Goal: Communication & Community: Answer question/provide support

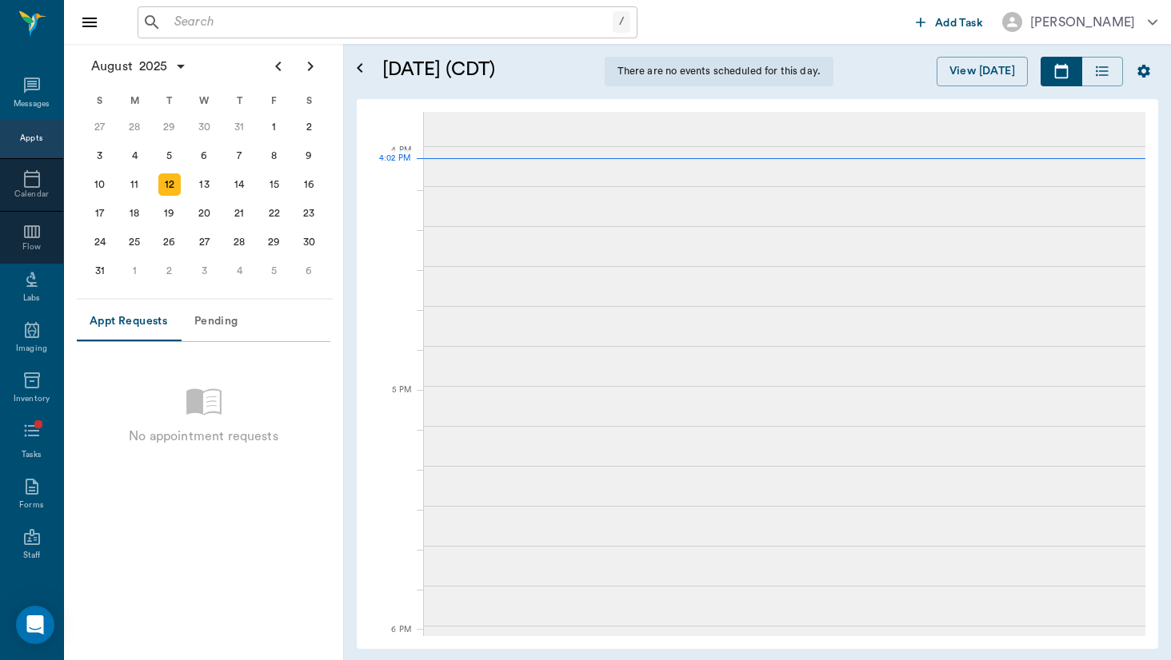
scroll to position [1887, 0]
click at [34, 93] on icon at bounding box center [32, 86] width 16 height 16
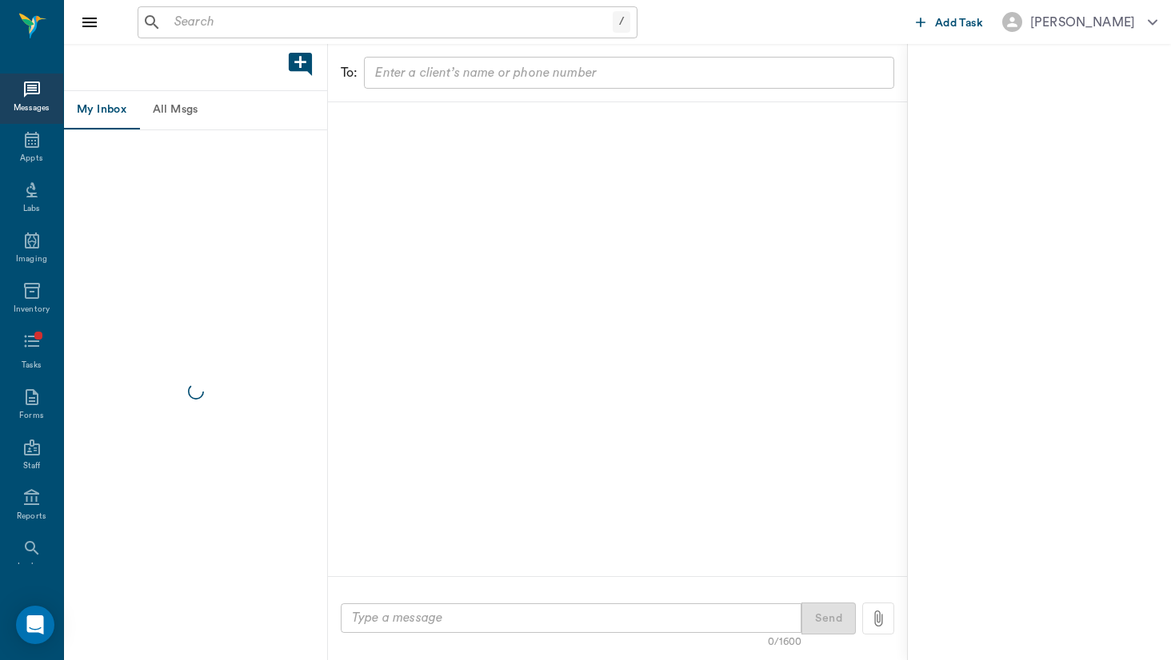
click at [170, 111] on button "All Msgs" at bounding box center [175, 110] width 72 height 38
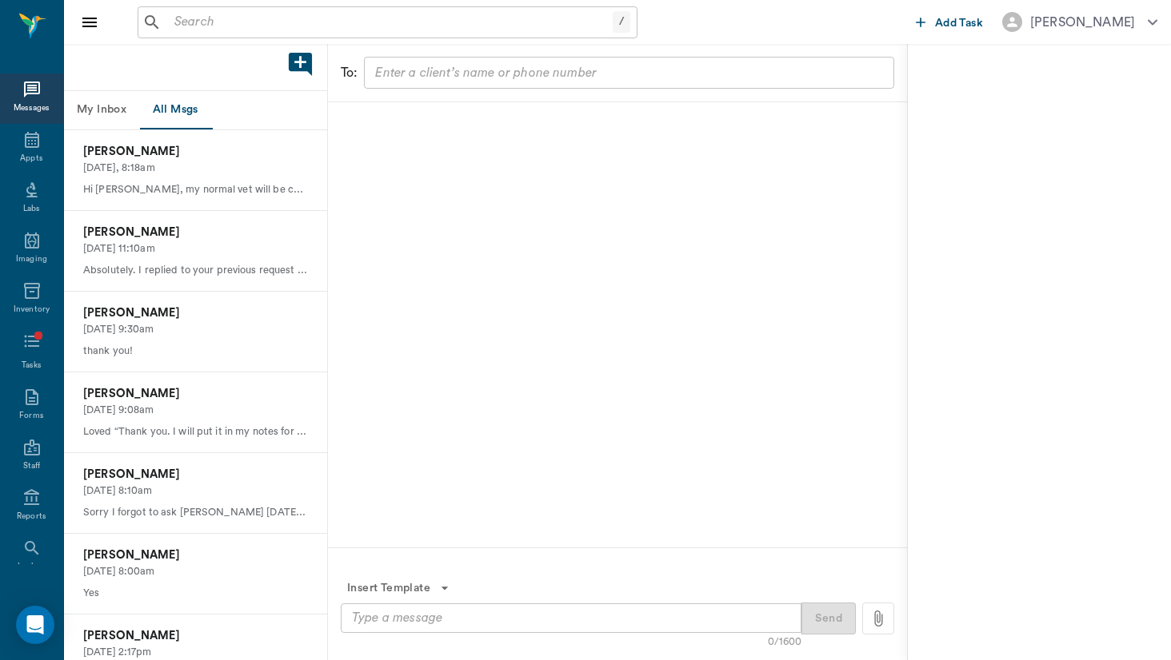
click at [469, 62] on input "text" at bounding box center [628, 73] width 518 height 22
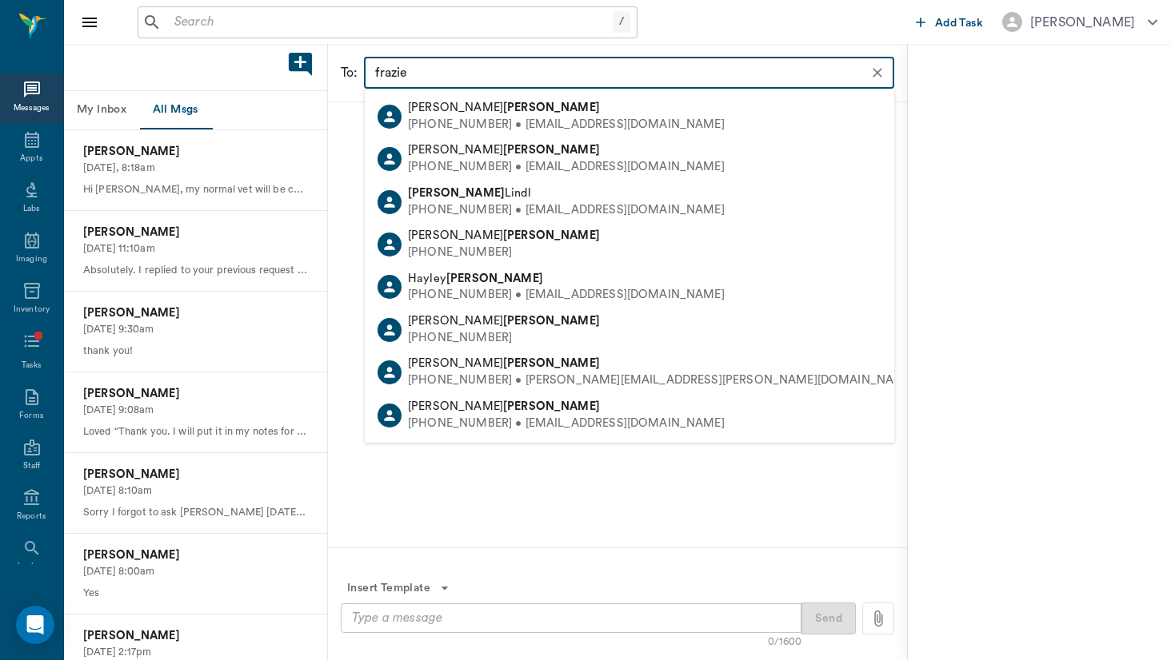
type input "[PERSON_NAME]"
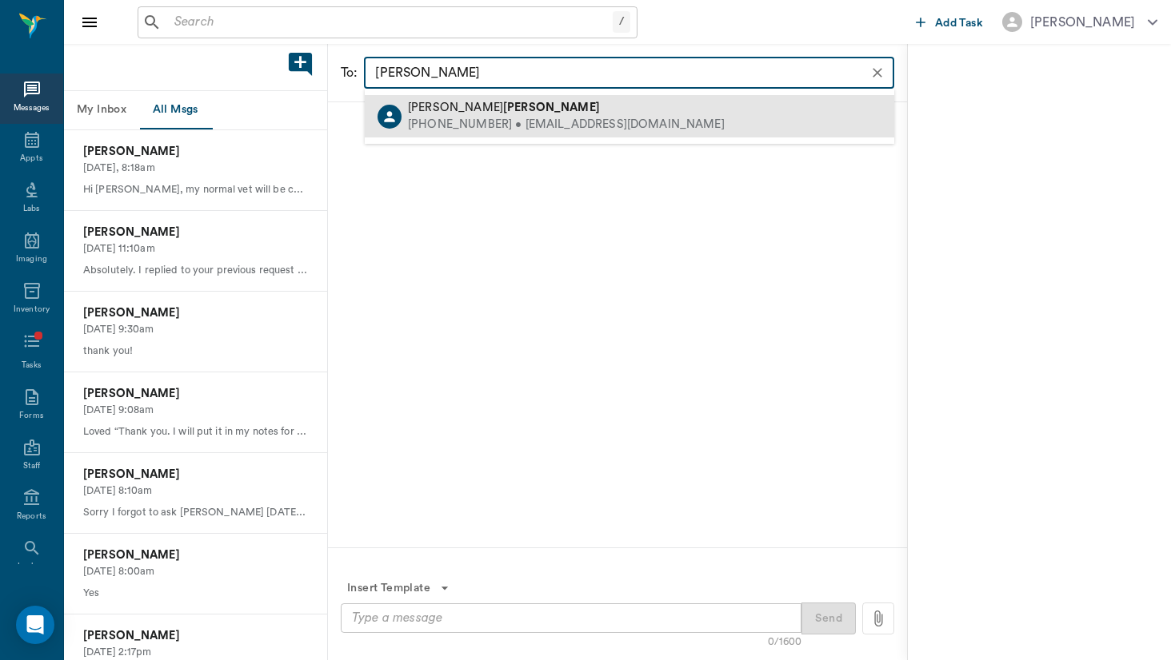
click at [473, 127] on div "[PHONE_NUMBER] • [EMAIL_ADDRESS][DOMAIN_NAME]" at bounding box center [566, 125] width 317 height 17
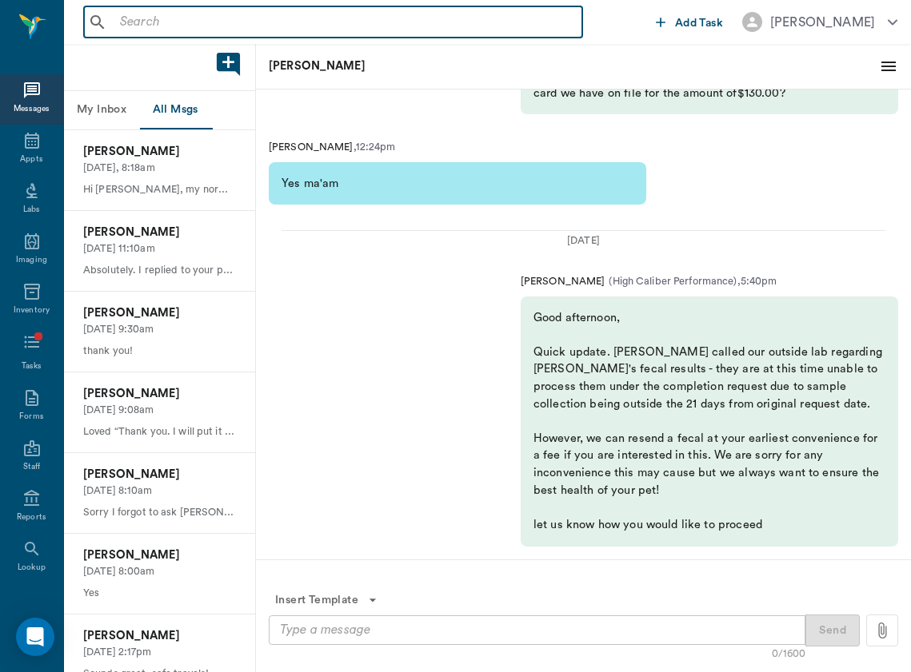
click at [217, 26] on input "text" at bounding box center [345, 22] width 462 height 22
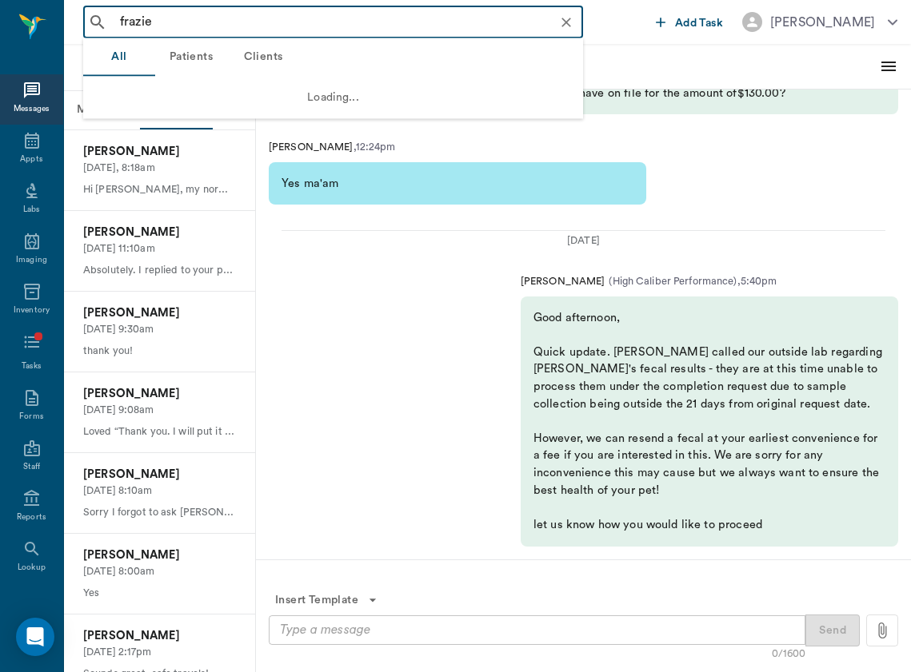
type input "[PERSON_NAME]"
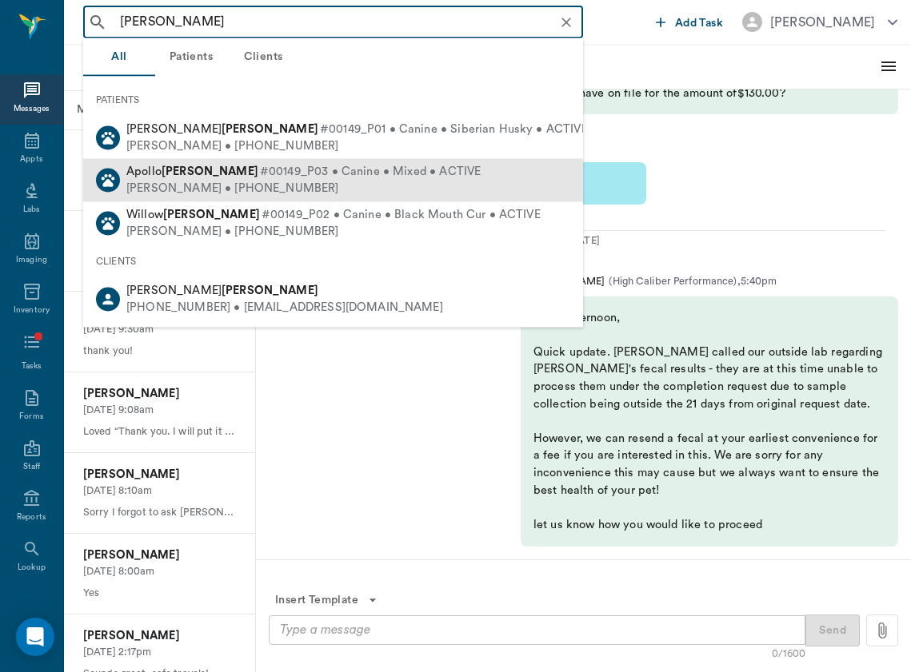
click at [260, 178] on span "#00149_P03 • Canine • Mixed • ACTIVE" at bounding box center [370, 172] width 221 height 17
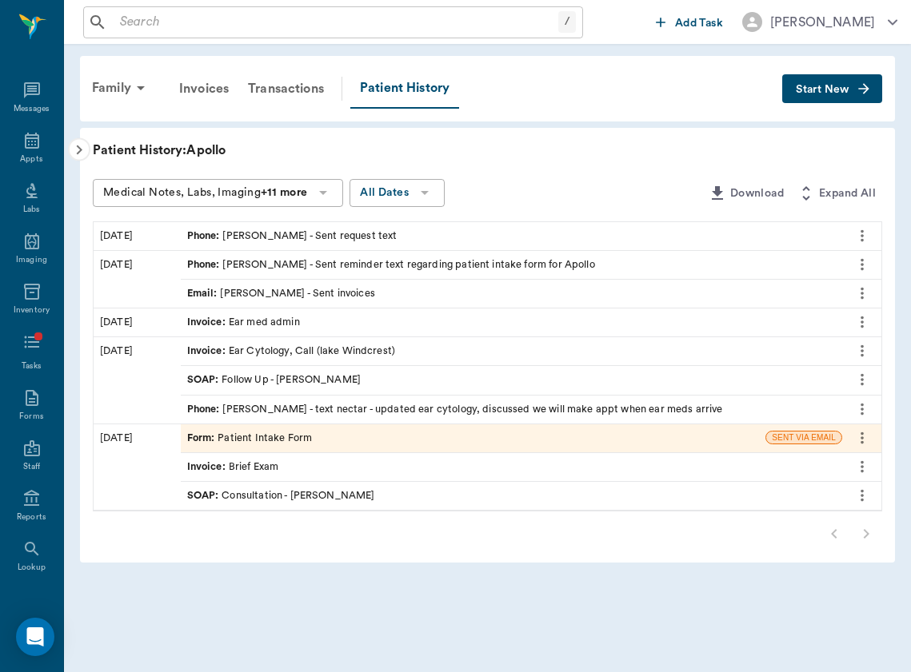
click at [83, 151] on icon "button" at bounding box center [79, 150] width 19 height 19
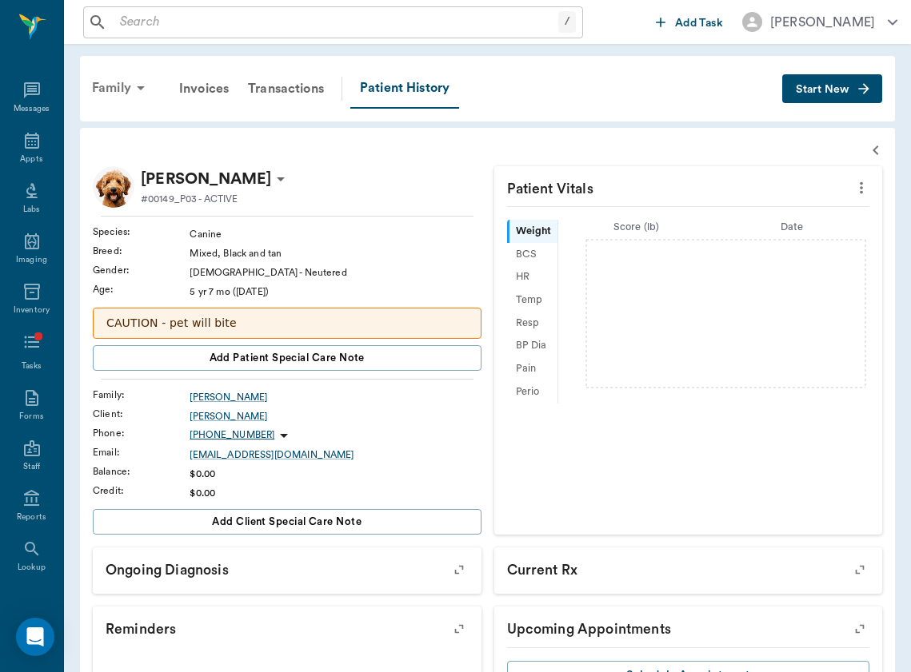
click at [140, 86] on icon at bounding box center [141, 88] width 8 height 4
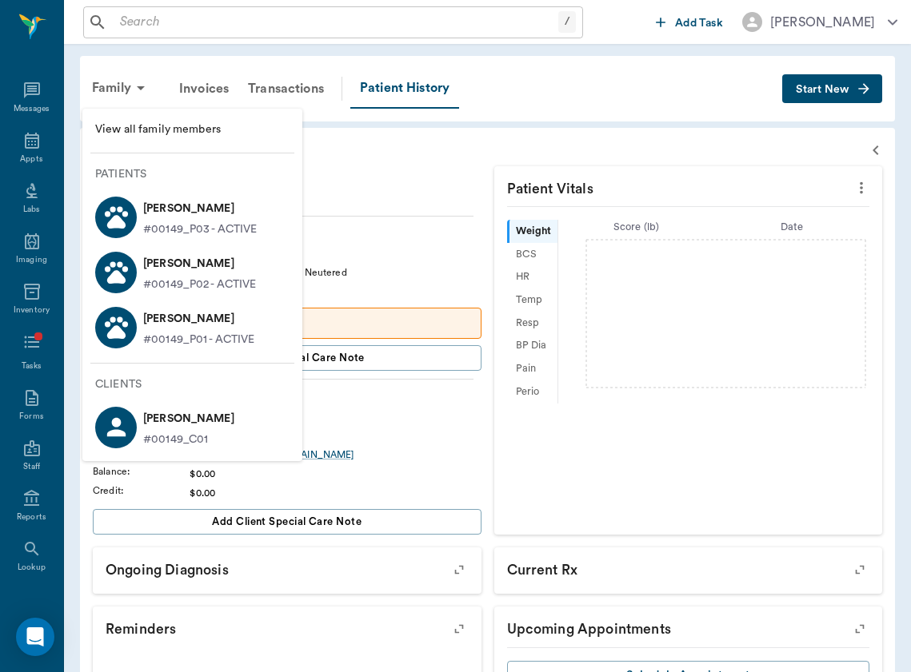
click at [185, 273] on p "[PERSON_NAME]" at bounding box center [200, 264] width 114 height 26
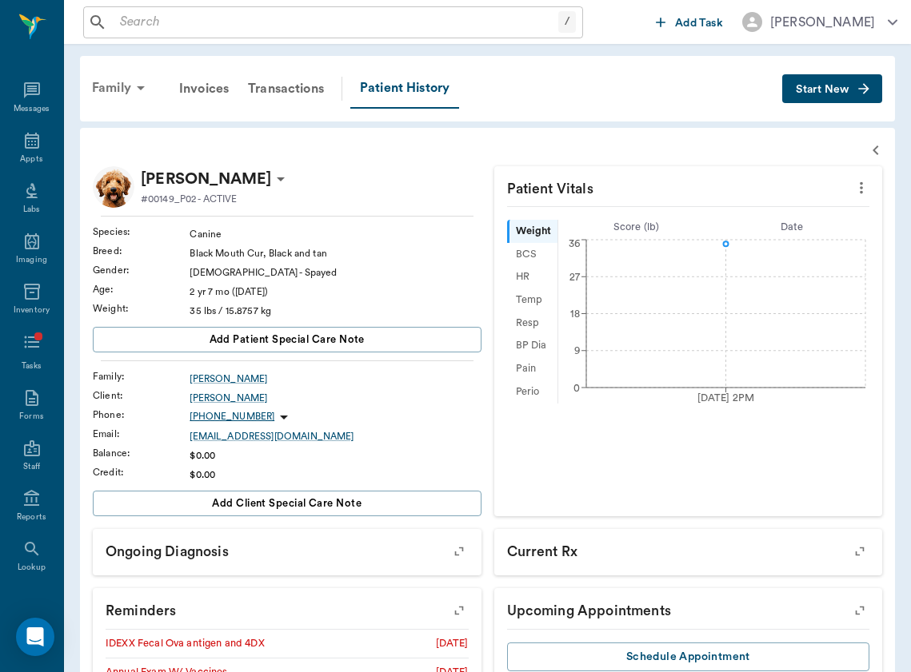
scroll to position [-1, 0]
click at [131, 85] on icon at bounding box center [140, 87] width 19 height 19
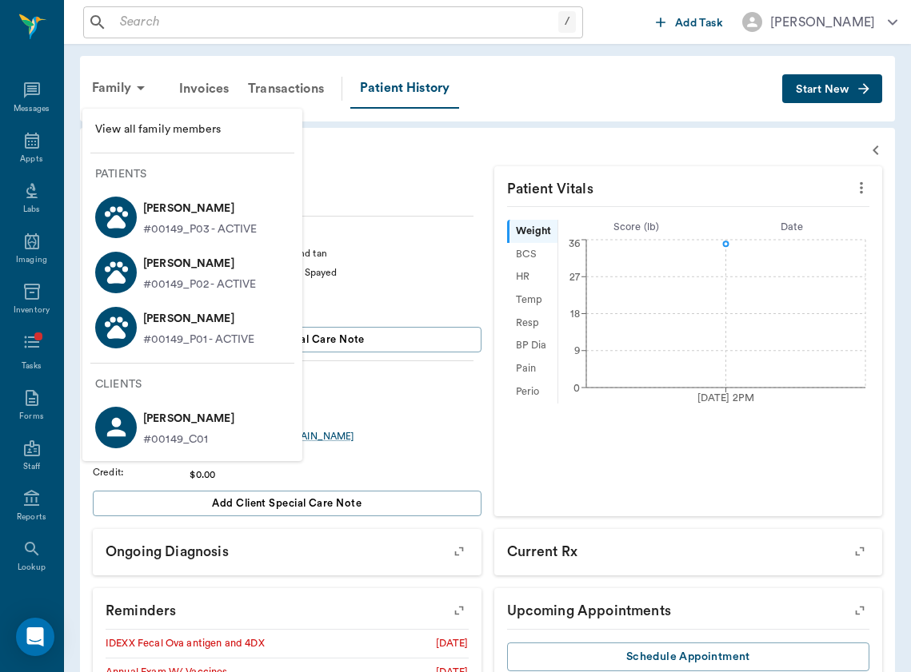
click at [154, 325] on p "[PERSON_NAME]" at bounding box center [199, 319] width 112 height 26
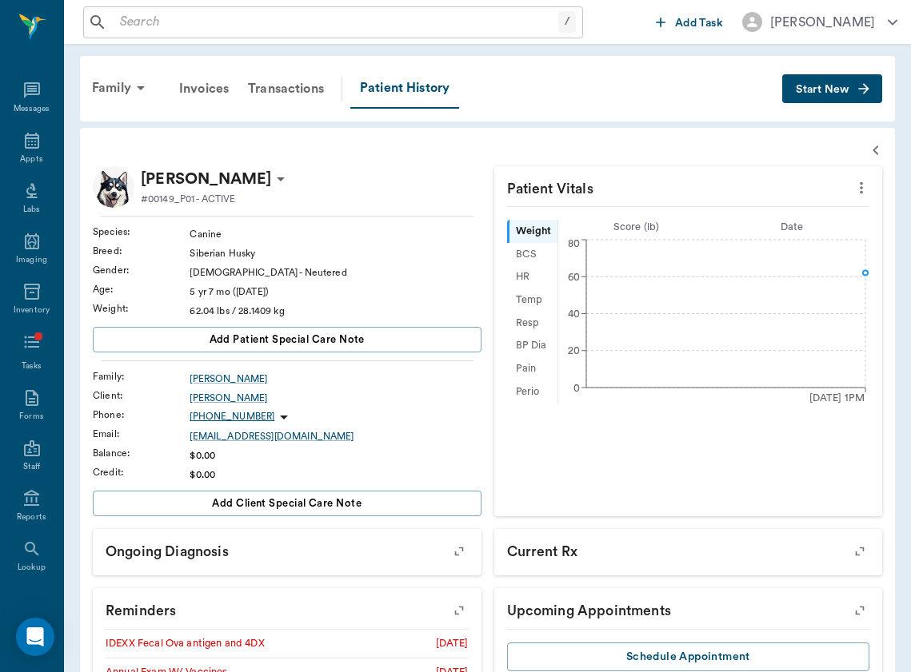
scroll to position [-1, 0]
click at [206, 22] on input "text" at bounding box center [336, 22] width 445 height 22
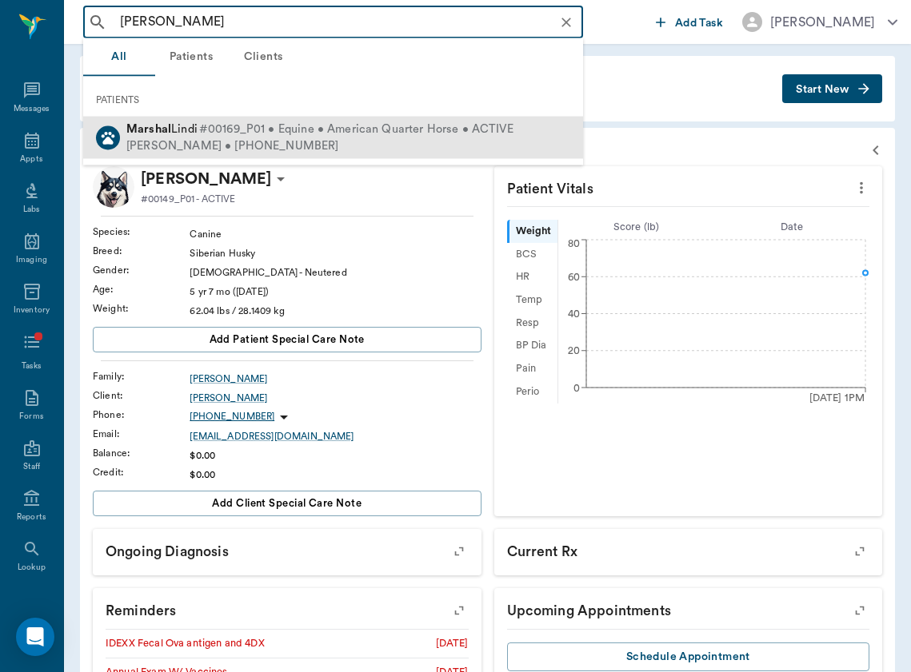
click at [180, 126] on span "[PERSON_NAME]" at bounding box center [161, 129] width 71 height 12
type input "[PERSON_NAME]"
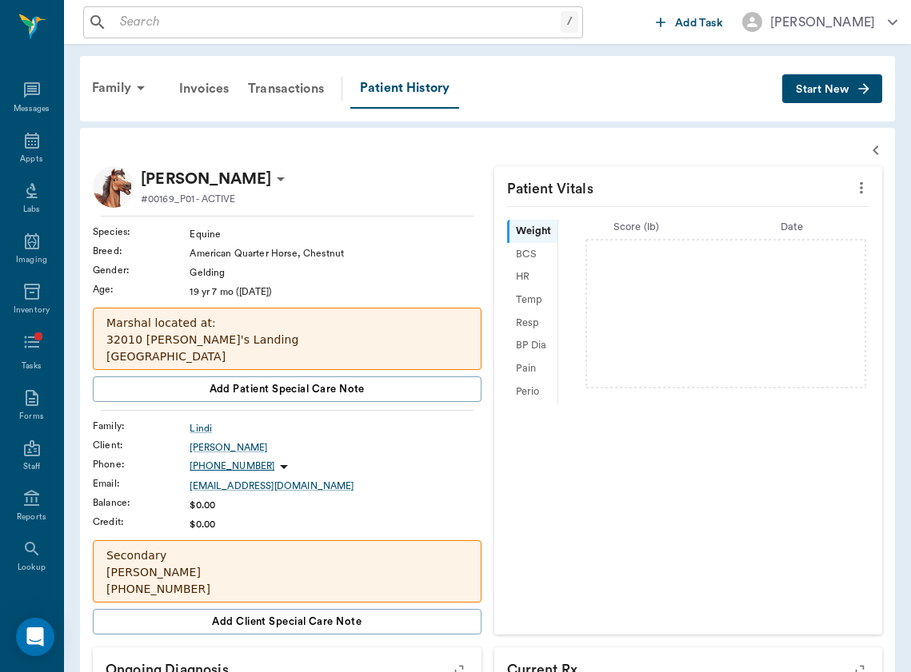
click at [224, 463] on p "[PHONE_NUMBER]" at bounding box center [231, 467] width 85 height 14
click at [209, 496] on span "Send SMS Message" at bounding box center [193, 498] width 134 height 17
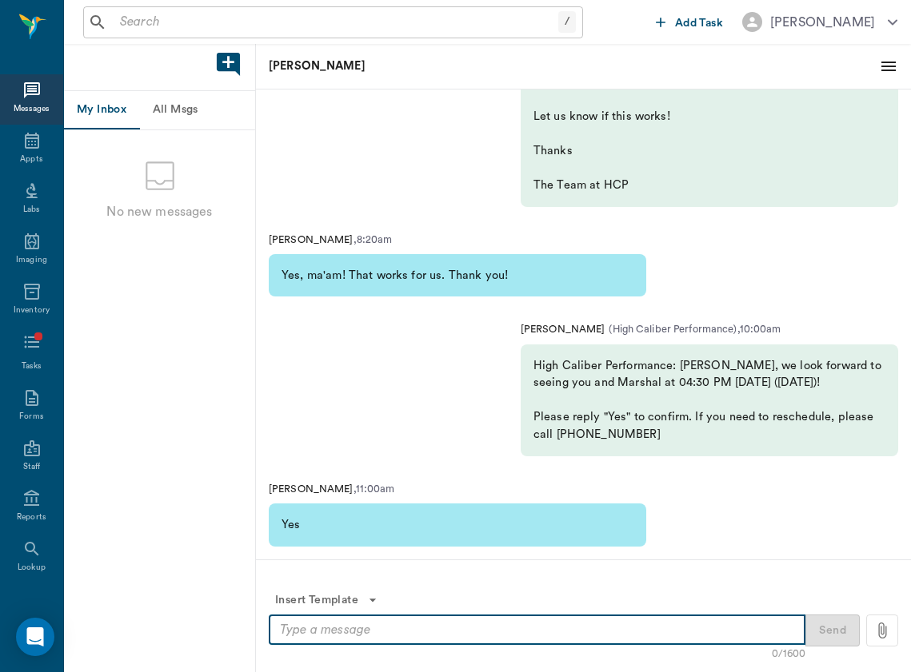
click at [465, 634] on textarea at bounding box center [537, 630] width 514 height 18
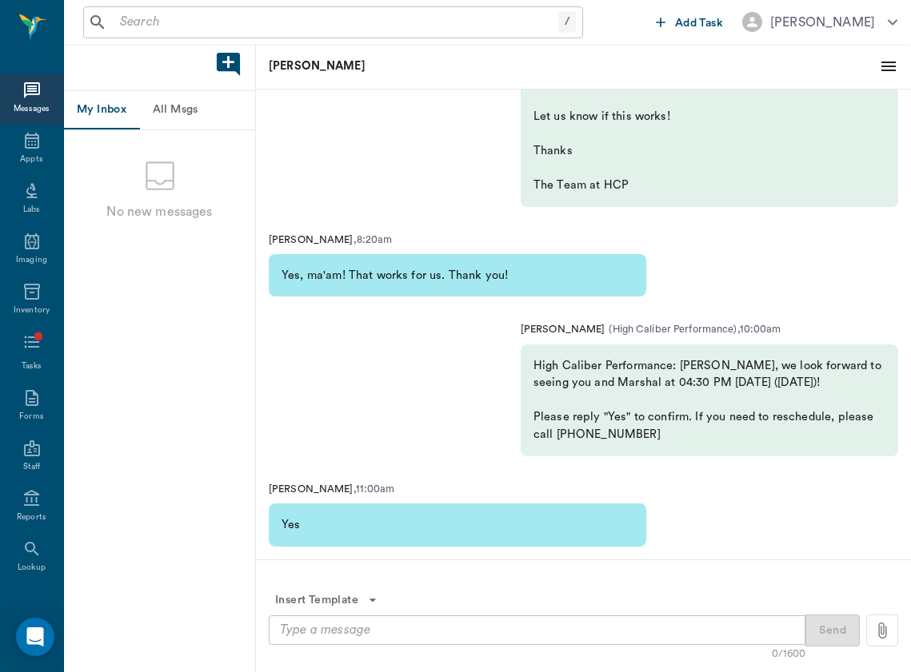
click at [48, 123] on div "Messages" at bounding box center [31, 99] width 63 height 50
click at [39, 146] on icon at bounding box center [31, 140] width 19 height 19
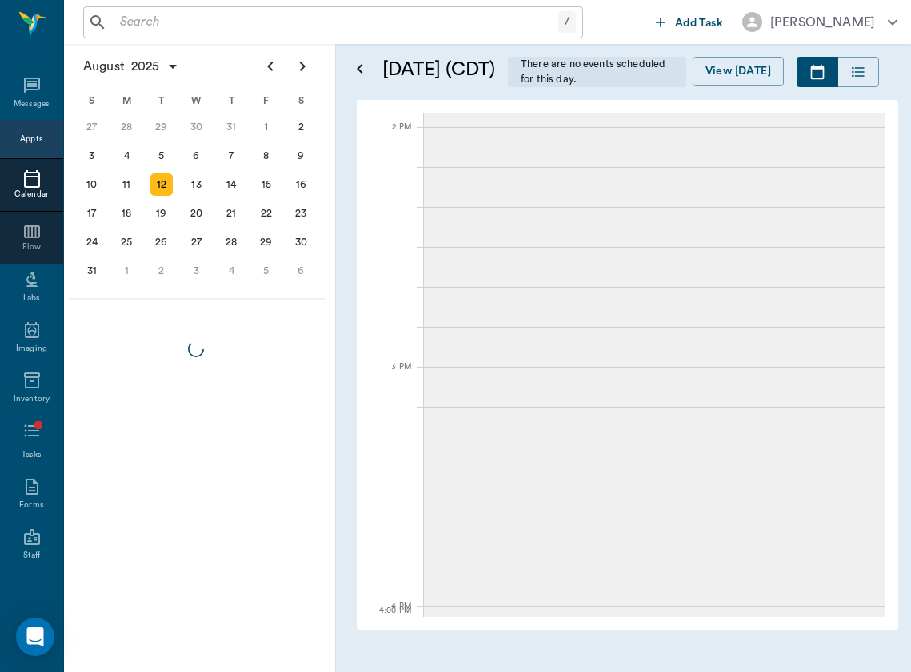
scroll to position [1907, 0]
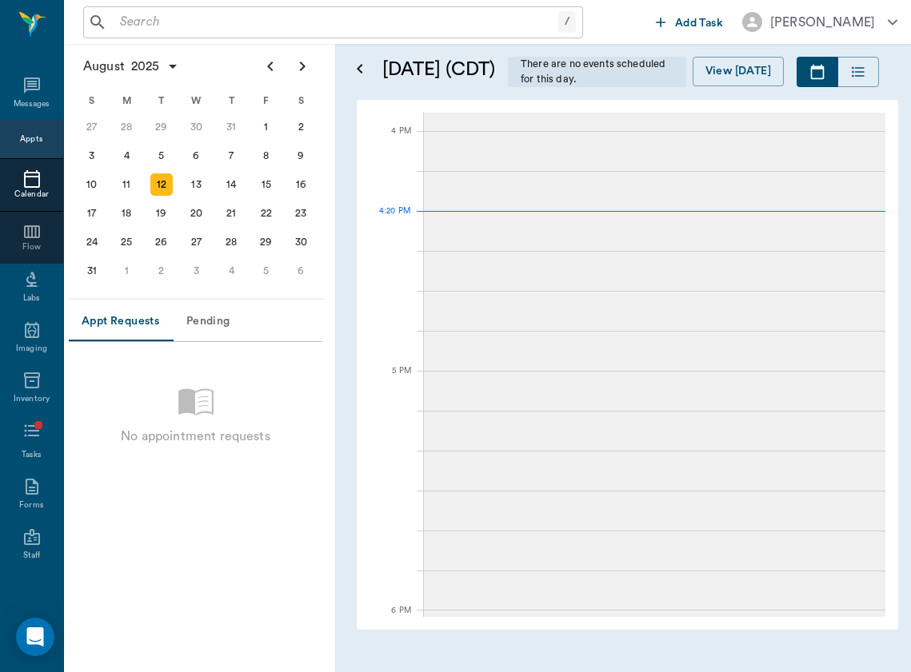
click at [429, 171] on div at bounding box center [654, 151] width 461 height 40
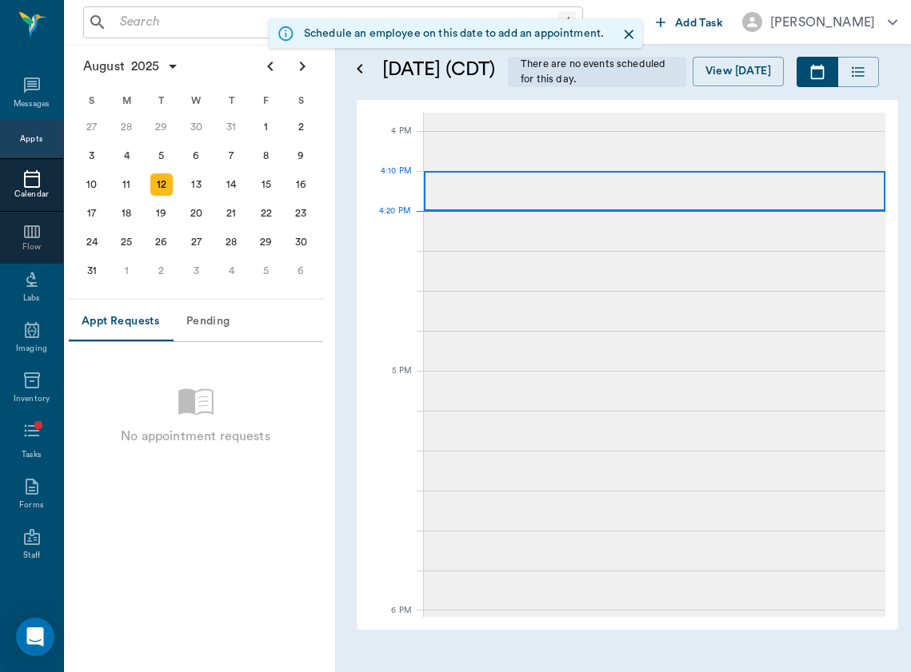
click at [480, 251] on div at bounding box center [654, 231] width 461 height 40
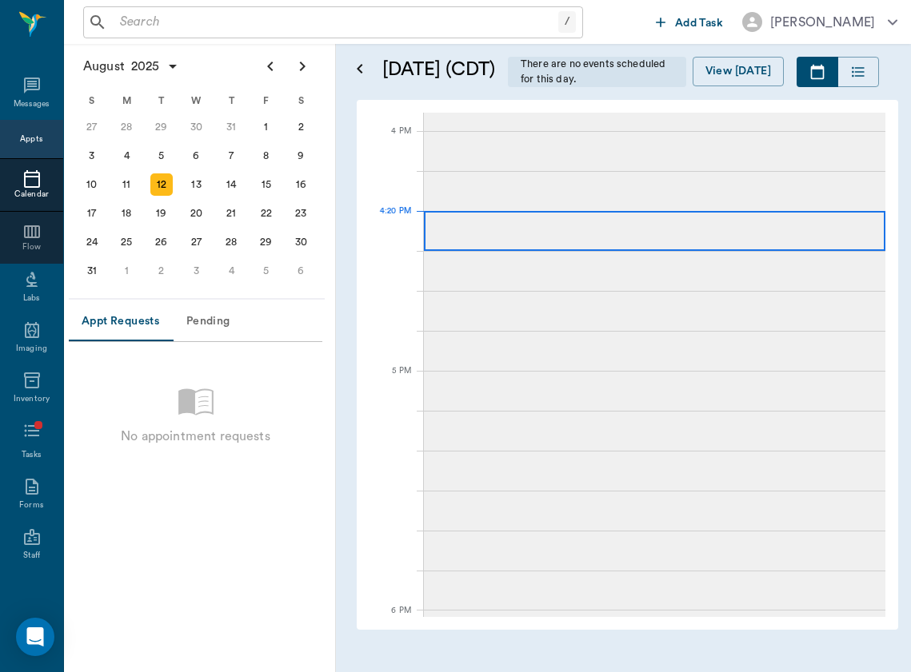
click at [480, 251] on div at bounding box center [654, 231] width 461 height 40
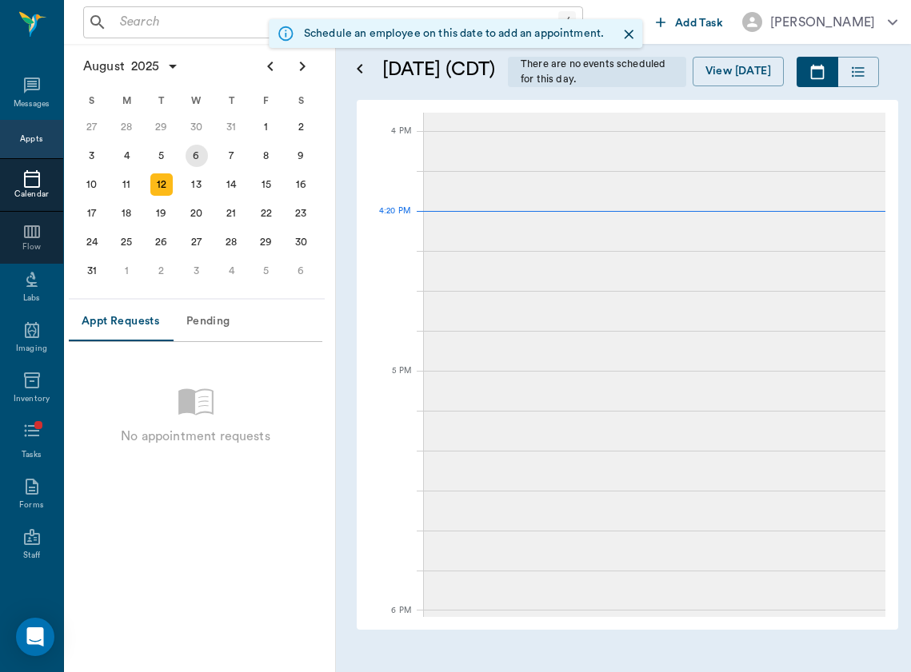
click at [167, 162] on div "5" at bounding box center [161, 156] width 22 height 22
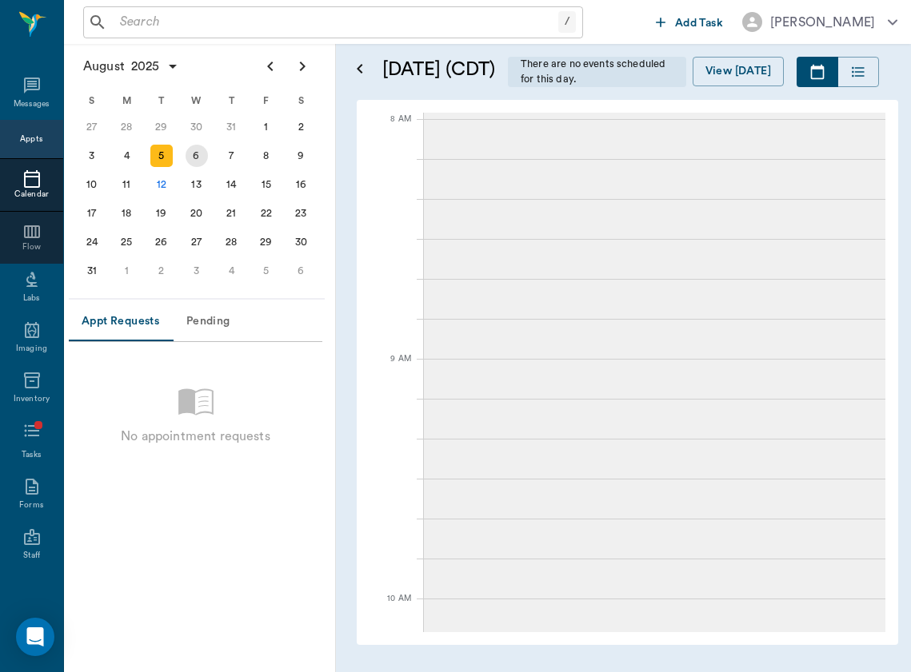
click at [162, 189] on div "12" at bounding box center [161, 185] width 22 height 22
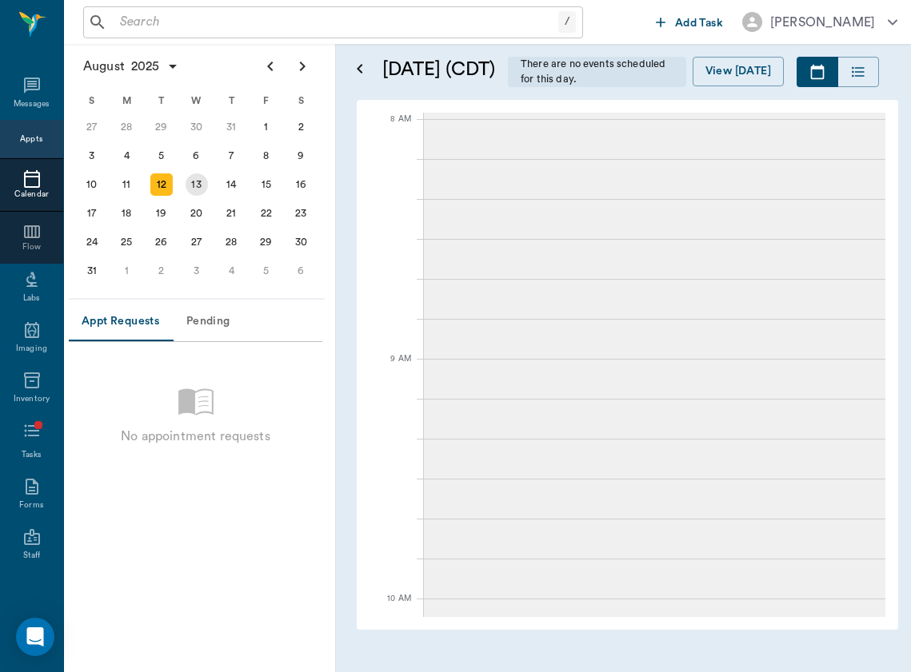
click at [197, 188] on div "13" at bounding box center [196, 185] width 22 height 22
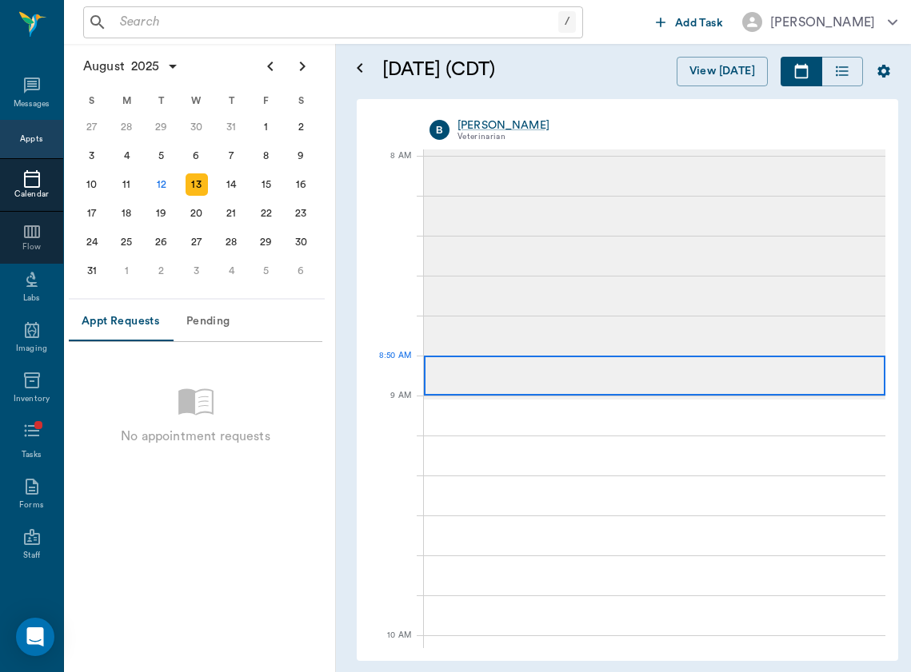
click at [576, 402] on div at bounding box center [654, 416] width 461 height 40
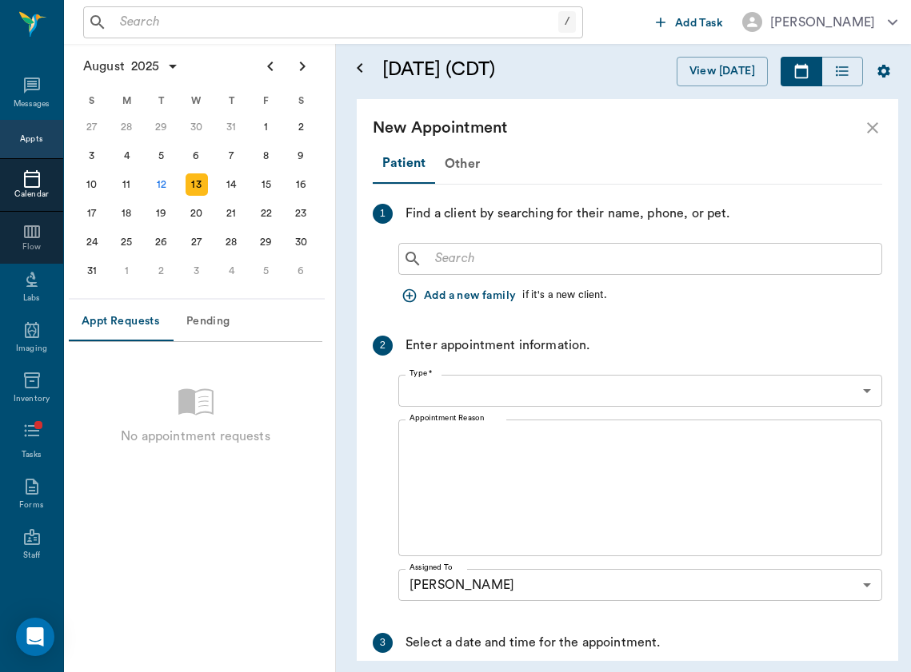
type input "[DATE]"
type input "09:00 AM"
type input "09:45 AM"
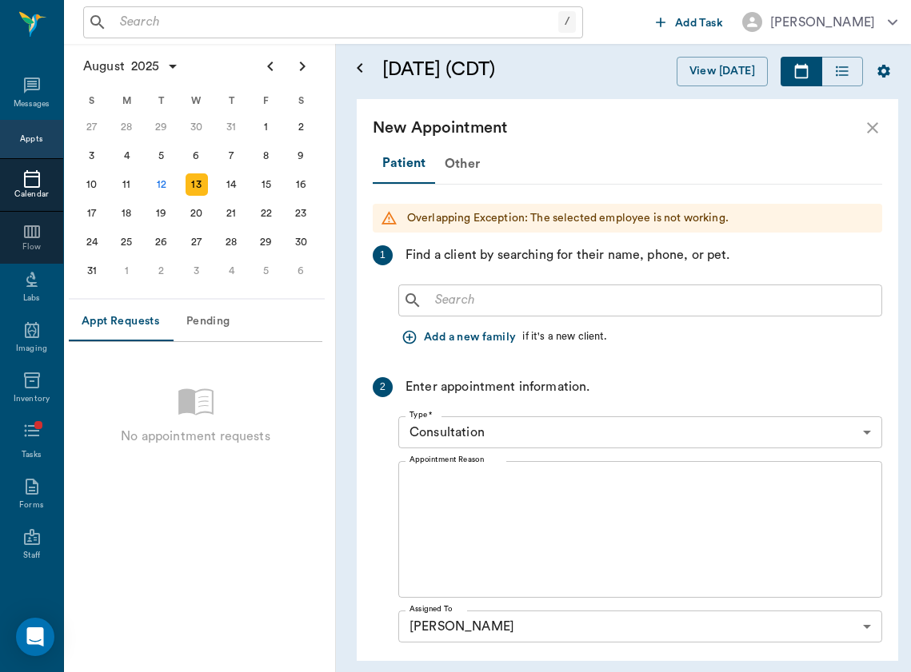
click at [484, 338] on button "Add a new family" at bounding box center [460, 338] width 124 height 30
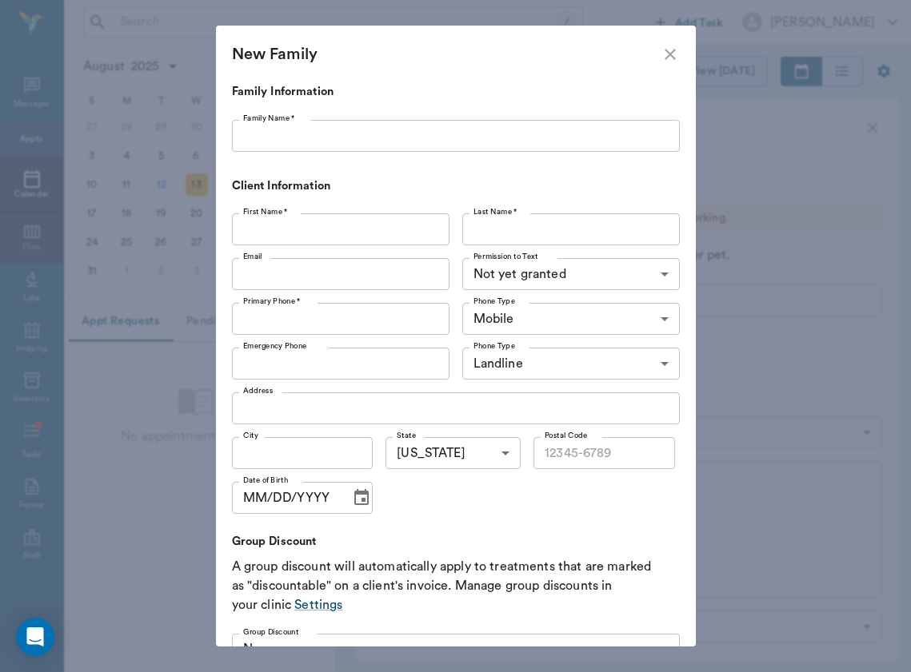
click at [397, 144] on input "Family Name *" at bounding box center [456, 136] width 448 height 32
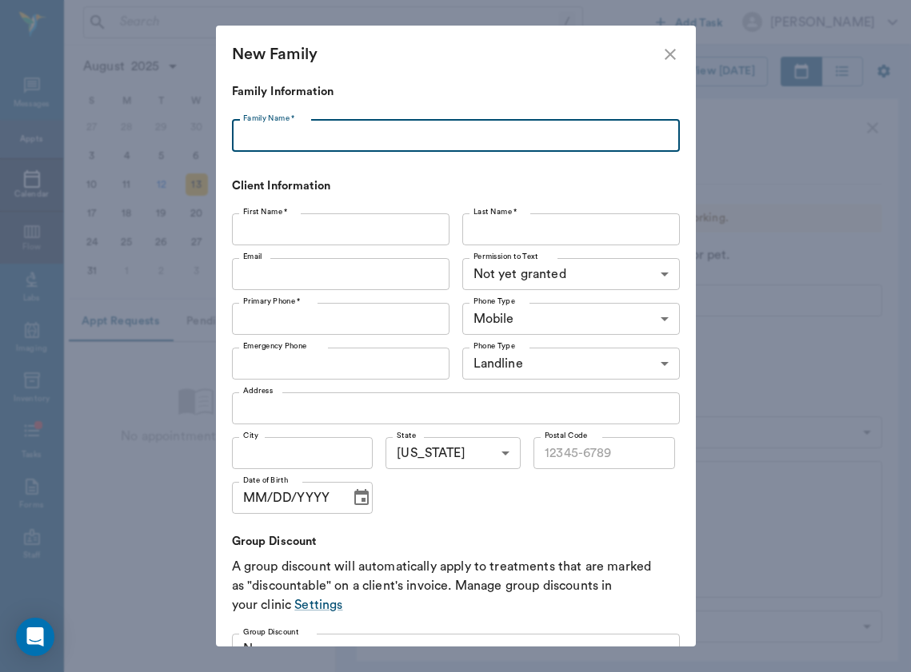
click at [794, 6] on div "New Family Family Information Family Name * Family Name * Client Information Fi…" at bounding box center [455, 336] width 911 height 672
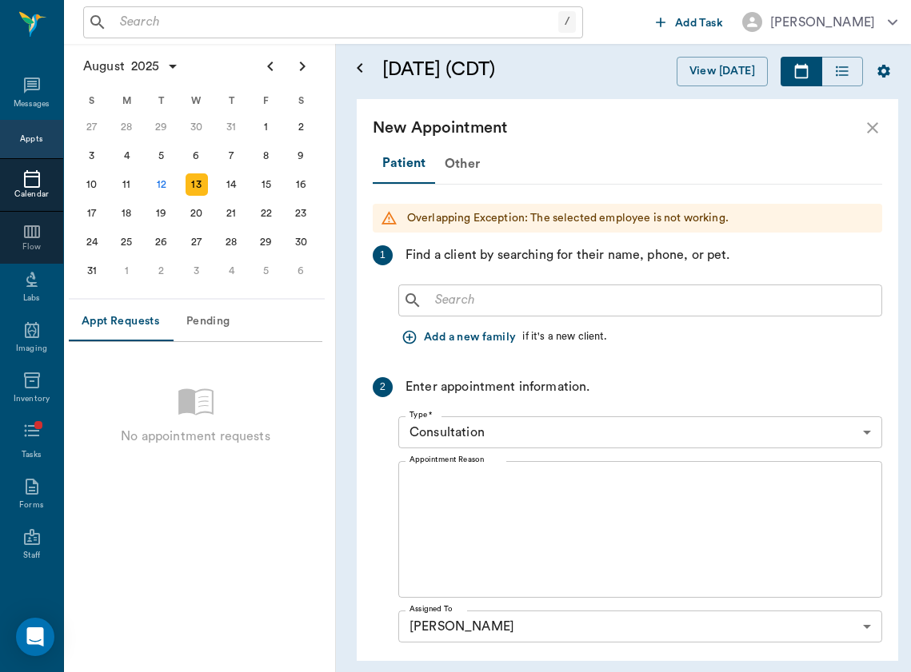
click at [461, 328] on button "Add a new family" at bounding box center [460, 338] width 124 height 30
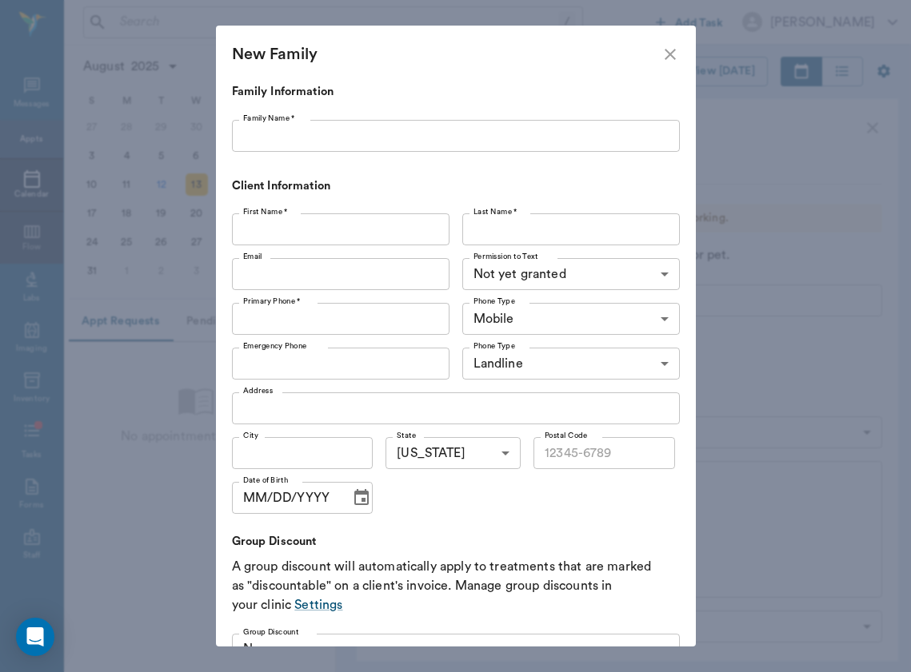
click at [393, 140] on input "Family Name *" at bounding box center [456, 136] width 448 height 32
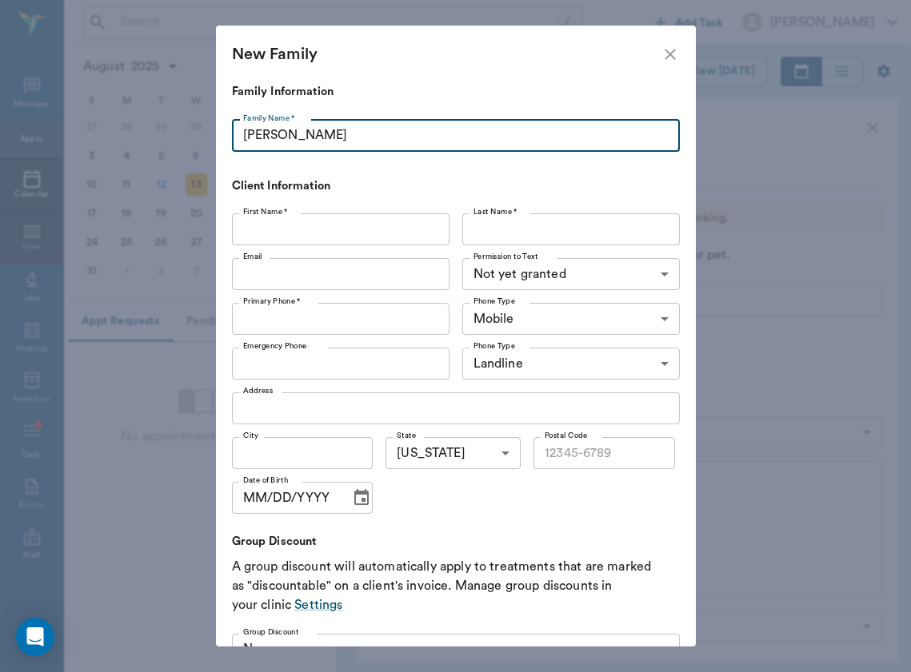
type input "[PERSON_NAME]"
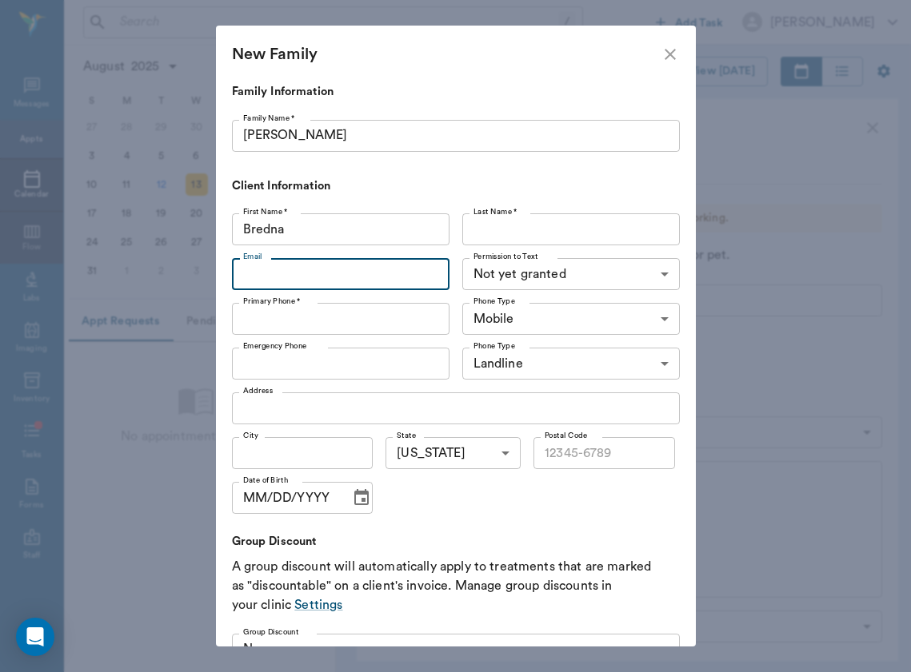
click at [312, 241] on input "Bredna" at bounding box center [340, 229] width 217 height 32
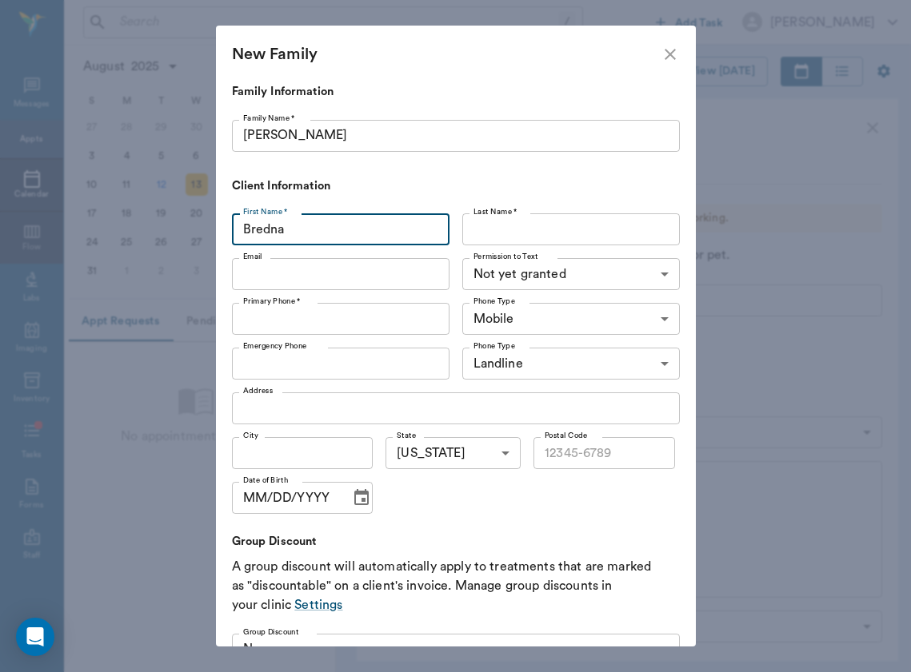
click at [312, 241] on input "Bredna" at bounding box center [340, 229] width 217 height 32
type input "[PERSON_NAME]"
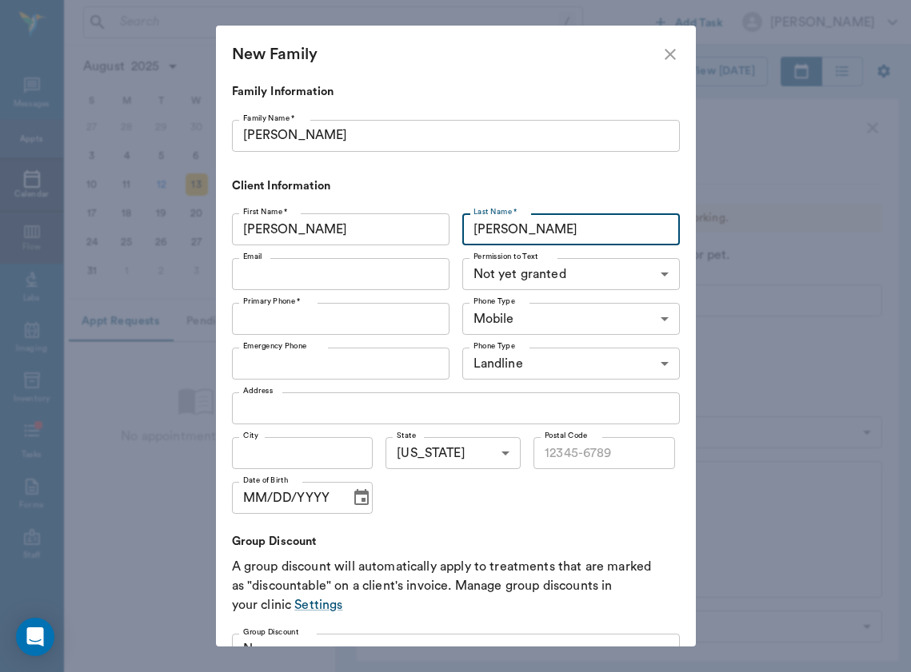
type input "[PERSON_NAME]"
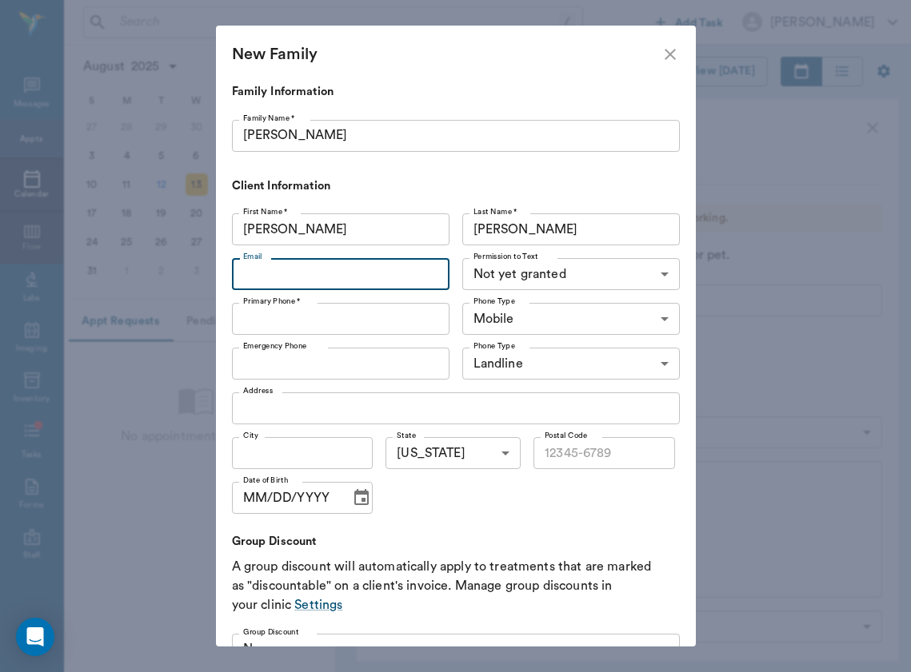
click at [321, 336] on div "Primary Phone * Primary Phone *" at bounding box center [344, 319] width 224 height 45
click at [324, 314] on input "Primary Phone *" at bounding box center [340, 319] width 217 height 32
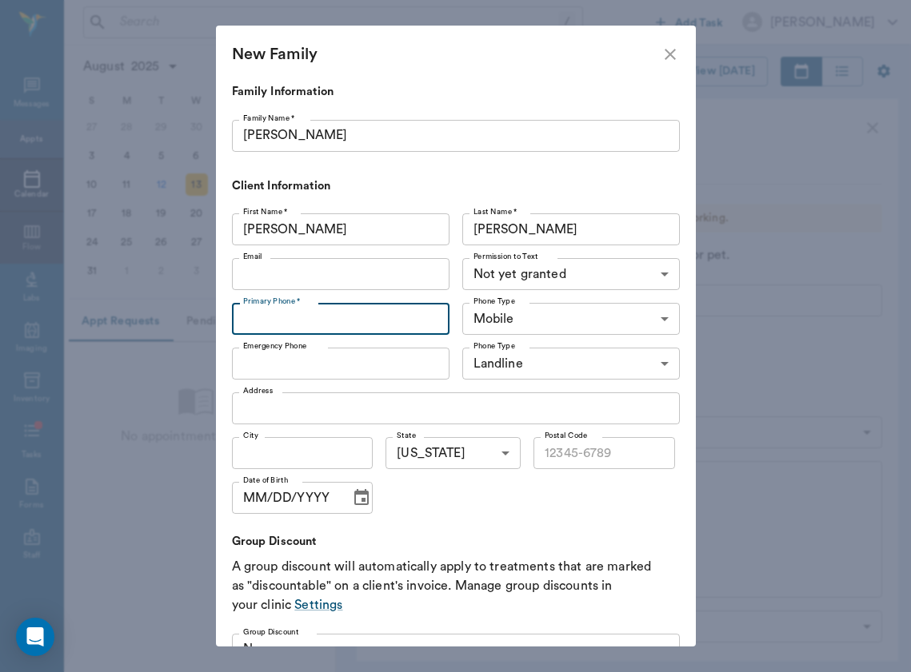
paste input "[PHONE_NUMBER]"
paste input "text"
type input "[PHONE_NUMBER]"
click at [340, 277] on input "Email" at bounding box center [340, 274] width 217 height 32
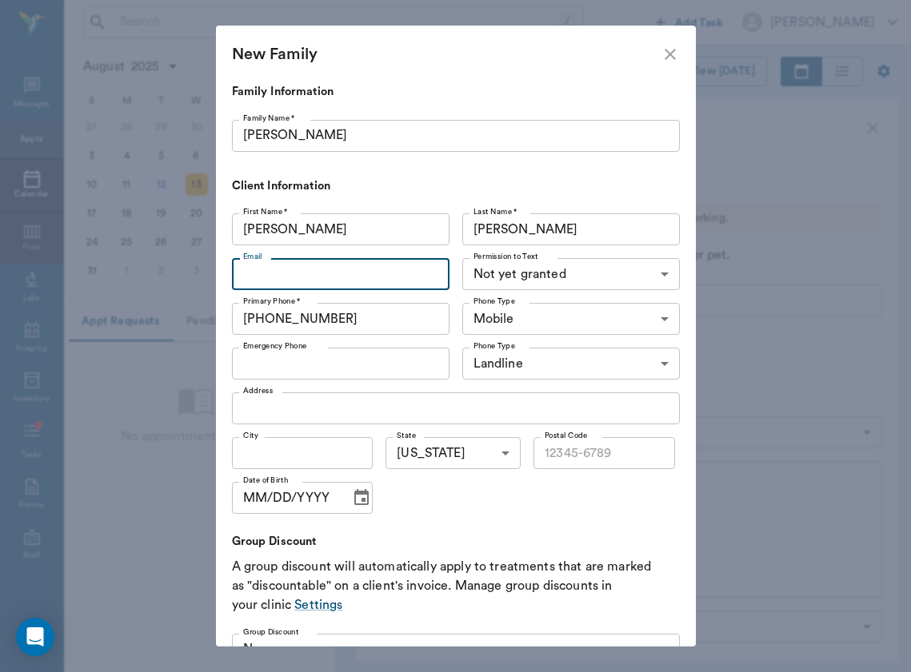
paste input "[EMAIL_ADDRESS][DOMAIN_NAME]"
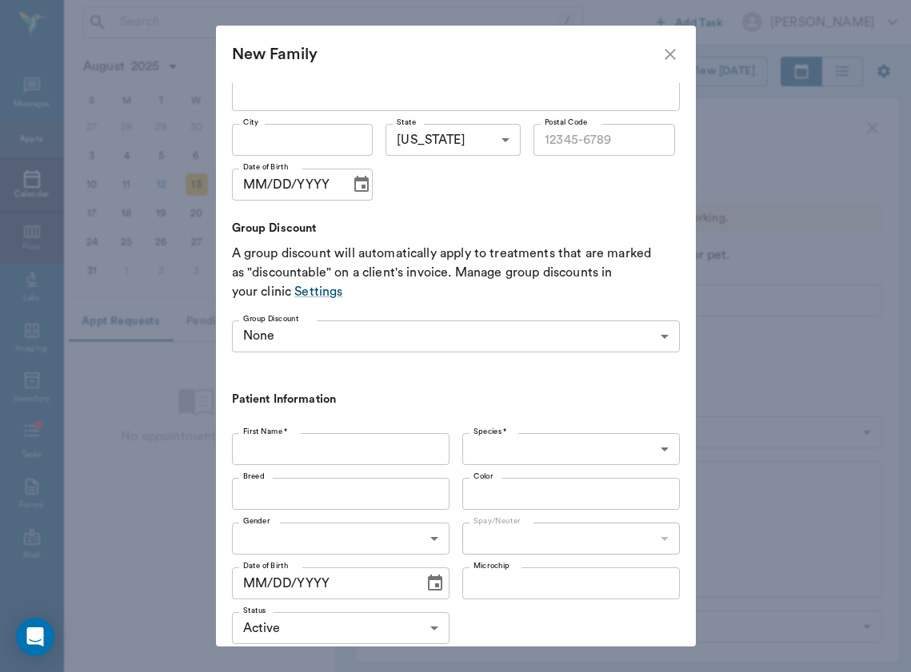
scroll to position [337, 0]
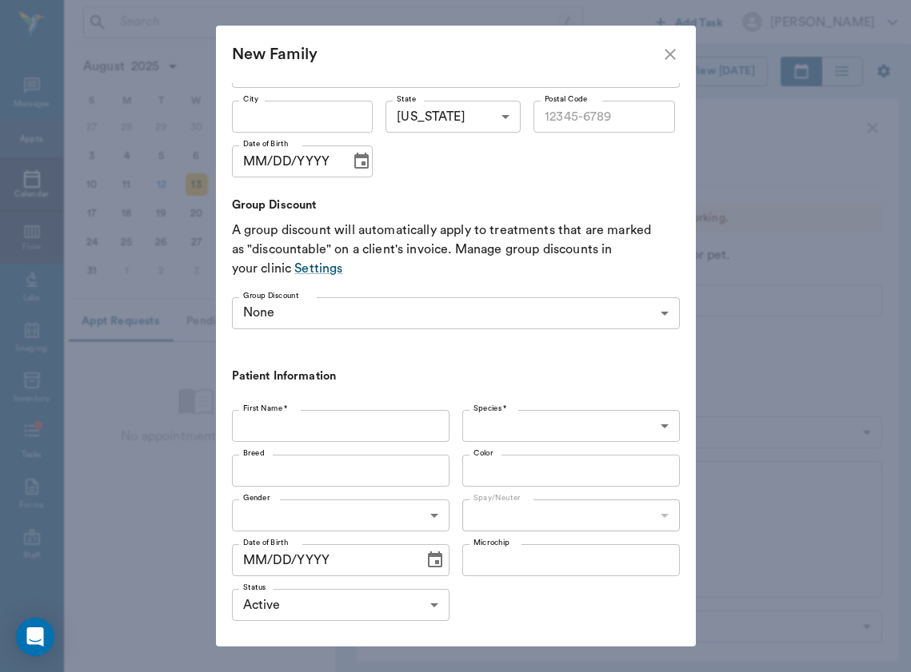
type input "[EMAIL_ADDRESS][DOMAIN_NAME]"
click at [338, 432] on input "First Name *" at bounding box center [340, 426] width 217 height 32
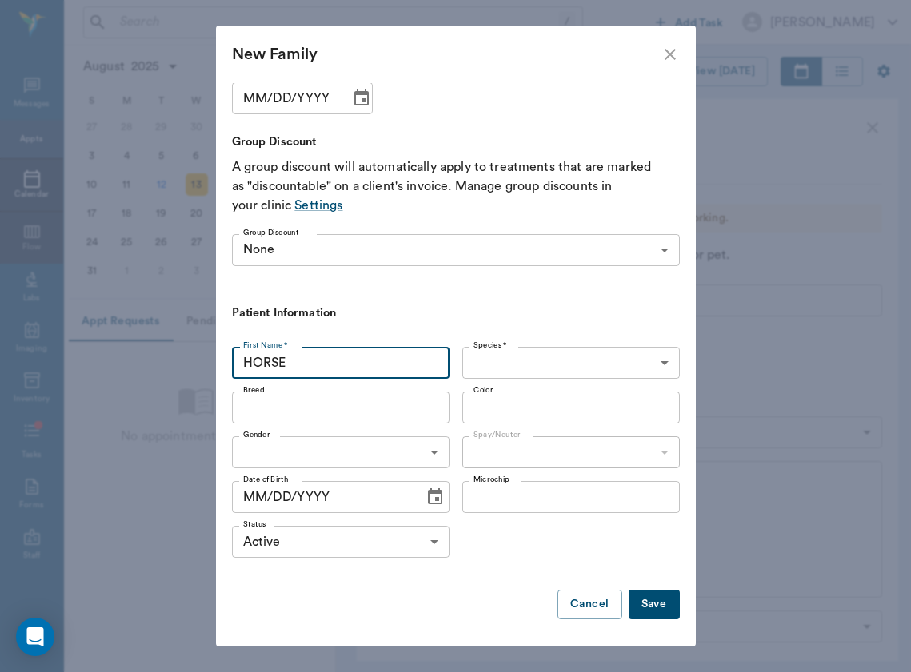
scroll to position [399, 0]
type input "HORSE GELDING"
click at [549, 367] on body "/ ​ Add Task [PERSON_NAME] Nectar Messages Appts Calendar Flow Labs Imaging Inv…" at bounding box center [455, 336] width 911 height 672
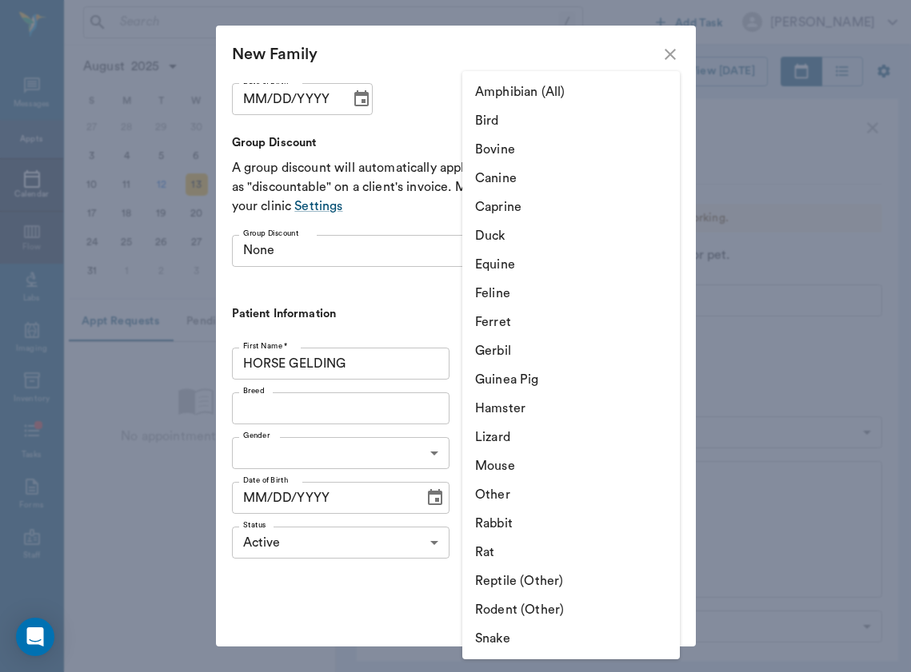
click at [544, 273] on li "Equine" at bounding box center [570, 264] width 217 height 29
type input "Equine"
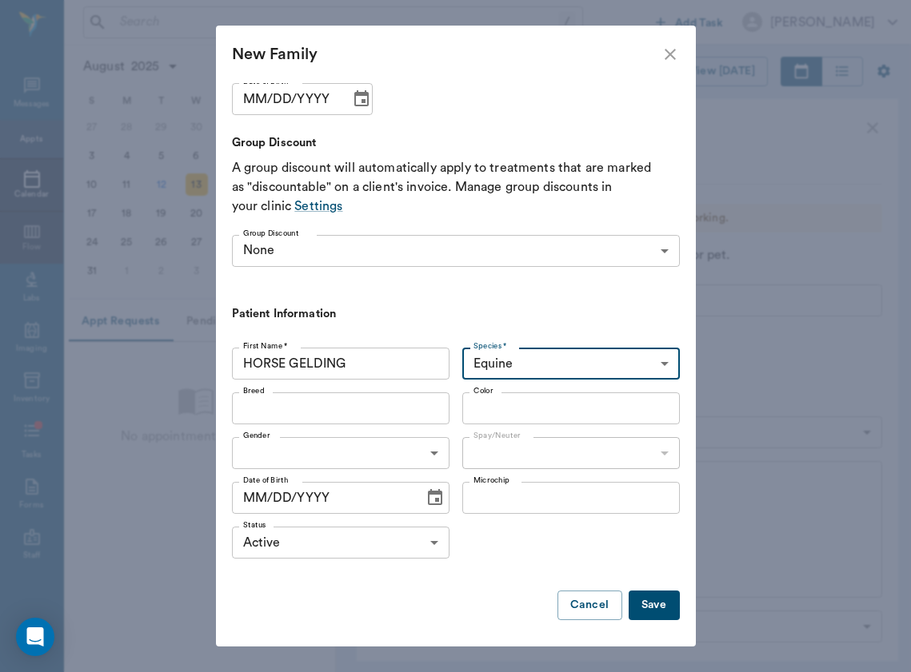
click at [660, 606] on button "Save" at bounding box center [653, 606] width 51 height 30
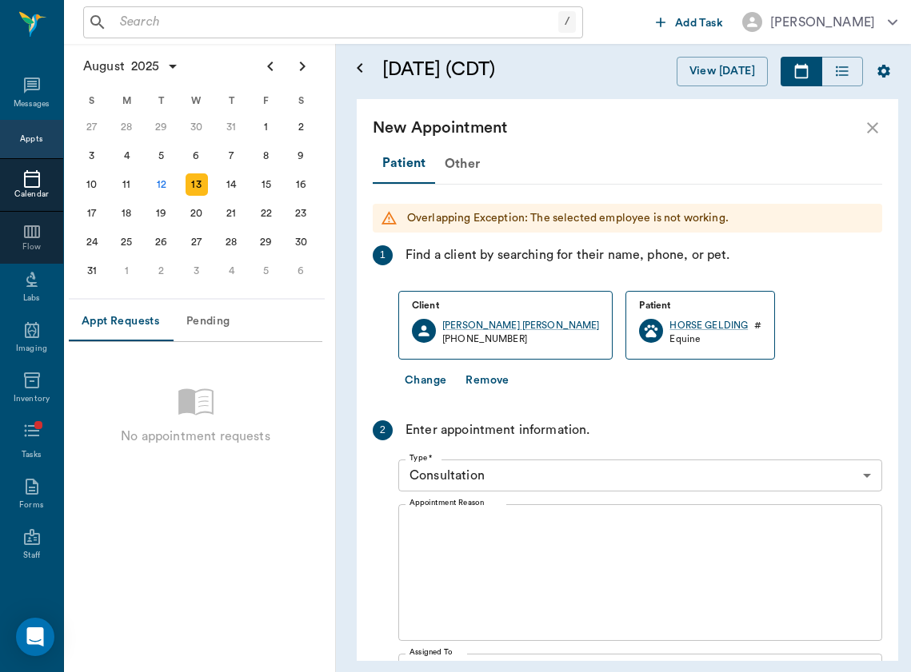
scroll to position [0, 0]
click at [669, 329] on div "HORSE GELDING" at bounding box center [708, 326] width 78 height 14
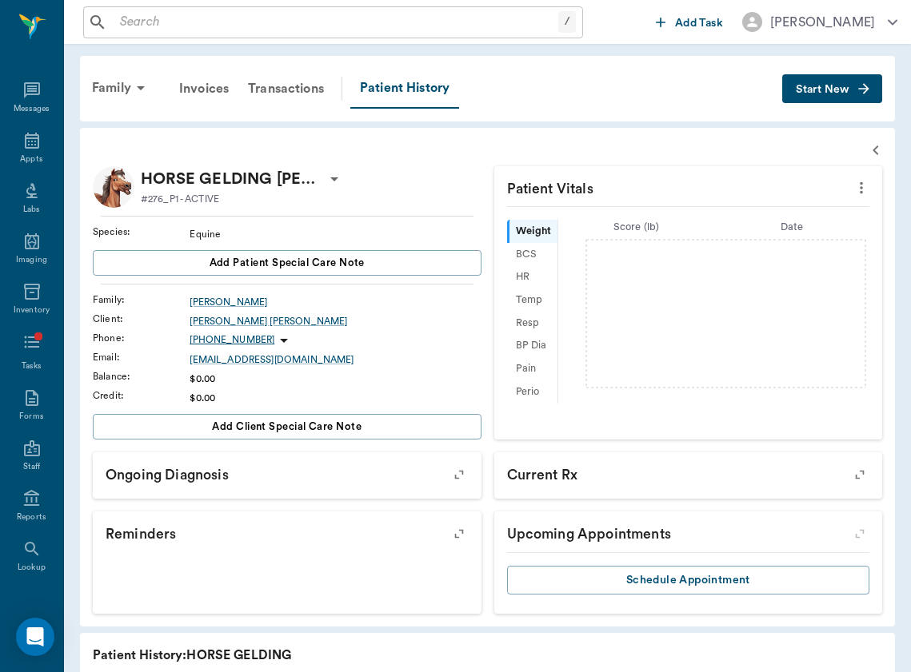
click at [865, 94] on icon "button" at bounding box center [864, 89] width 16 height 16
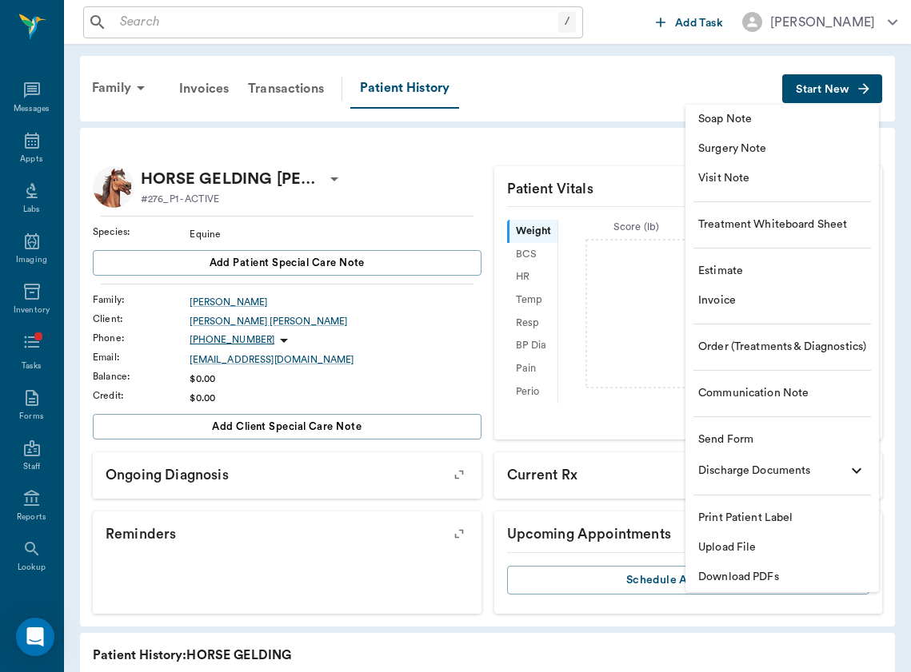
click at [837, 444] on span "Send Form" at bounding box center [782, 440] width 168 height 17
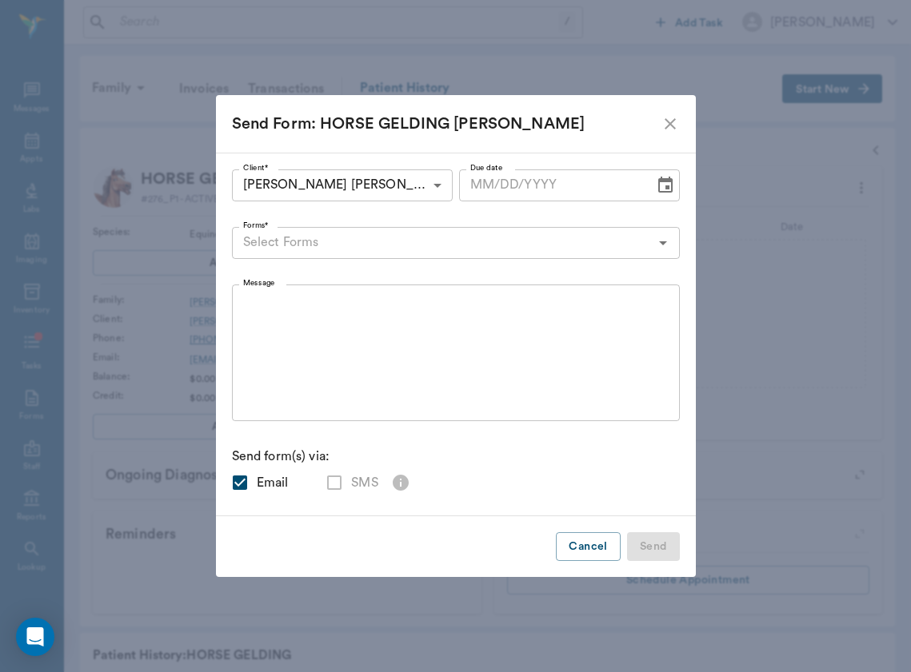
click at [393, 237] on input "Forms*" at bounding box center [443, 243] width 412 height 22
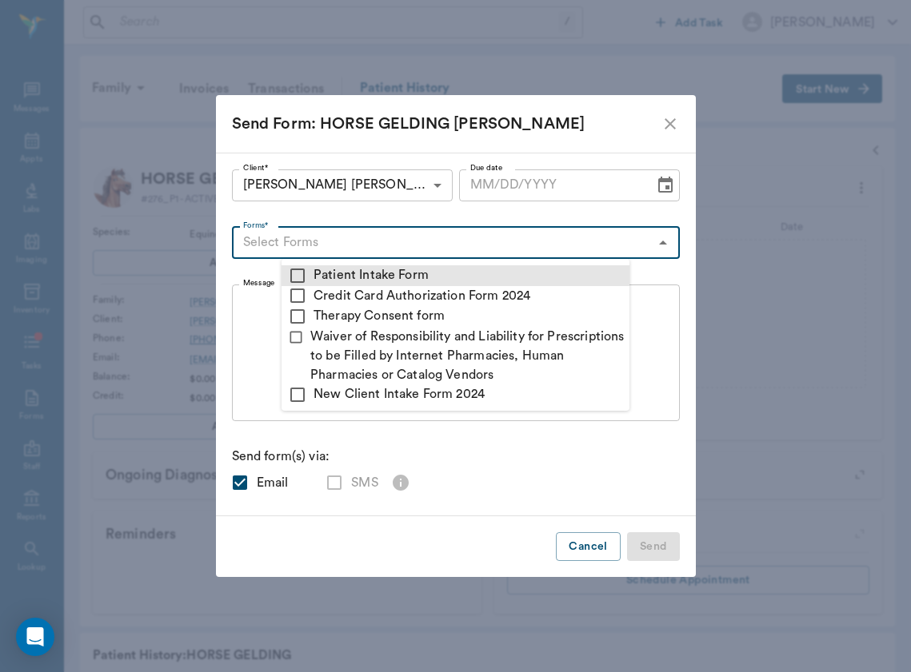
click at [384, 266] on li "Patient Intake Form" at bounding box center [455, 275] width 348 height 21
checkbox input "true"
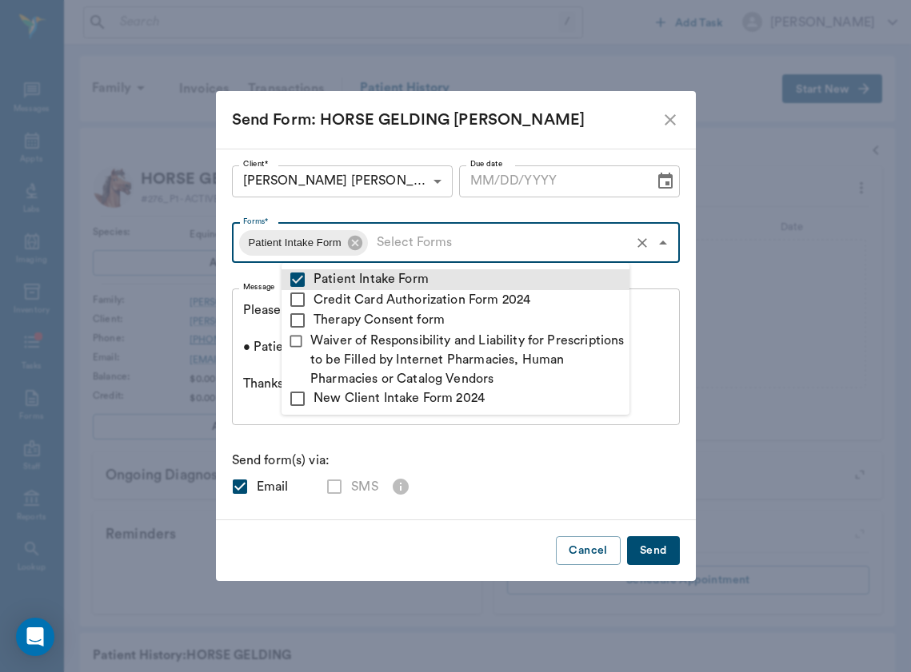
type textarea "Please complete the following forms before your visit: • Patient Intake Form: […"
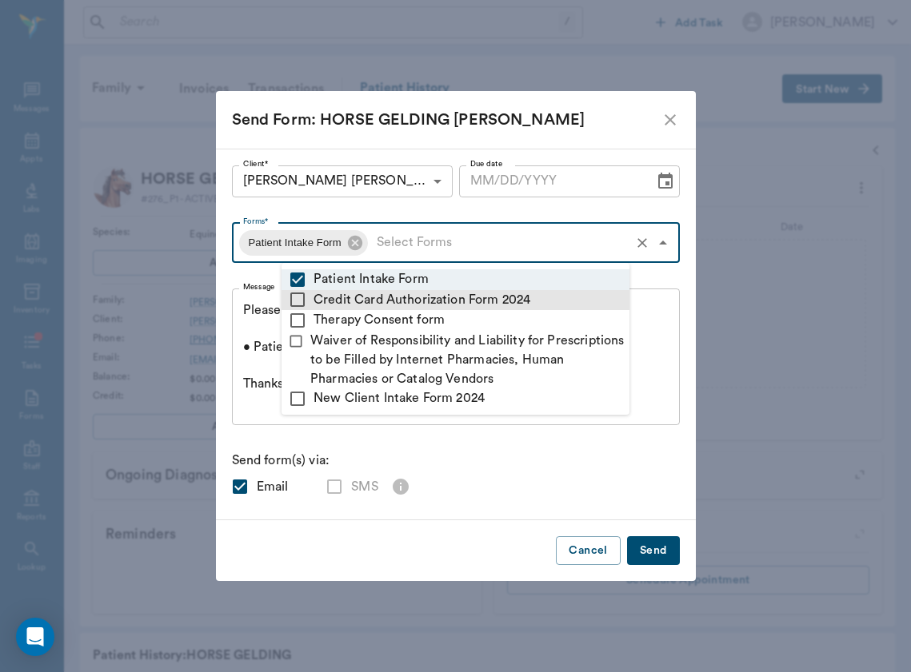
click at [384, 306] on li "Credit Card Authorization Form 2024" at bounding box center [455, 300] width 348 height 21
checkbox input "true"
type textarea "Please complete the following forms before your visit: • Patient Intake Form: […"
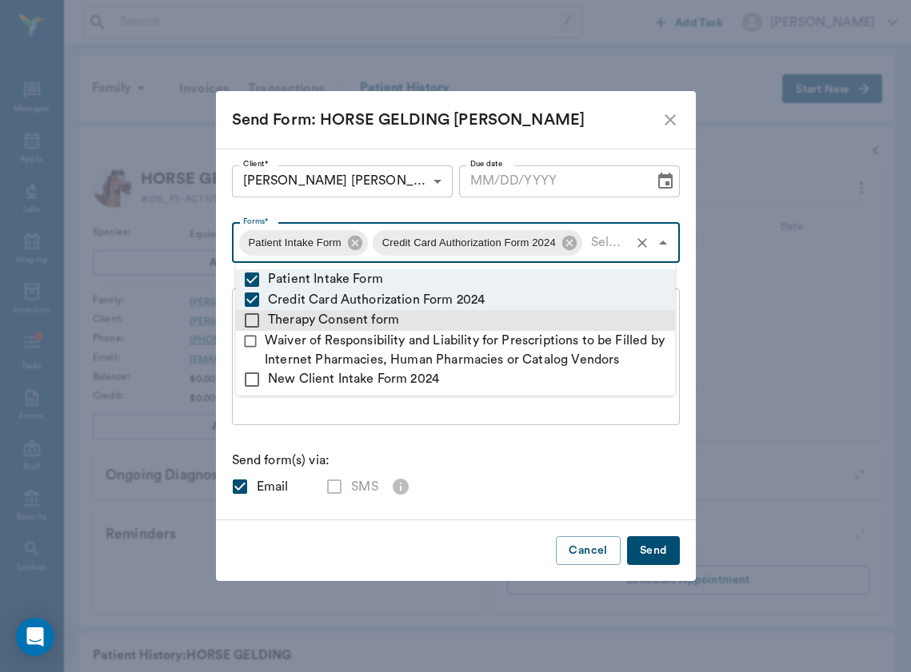
click at [383, 321] on li "Therapy Consent form" at bounding box center [455, 320] width 439 height 21
checkbox input "true"
type textarea "Please complete the following forms before your visit: • Patient Intake Form: […"
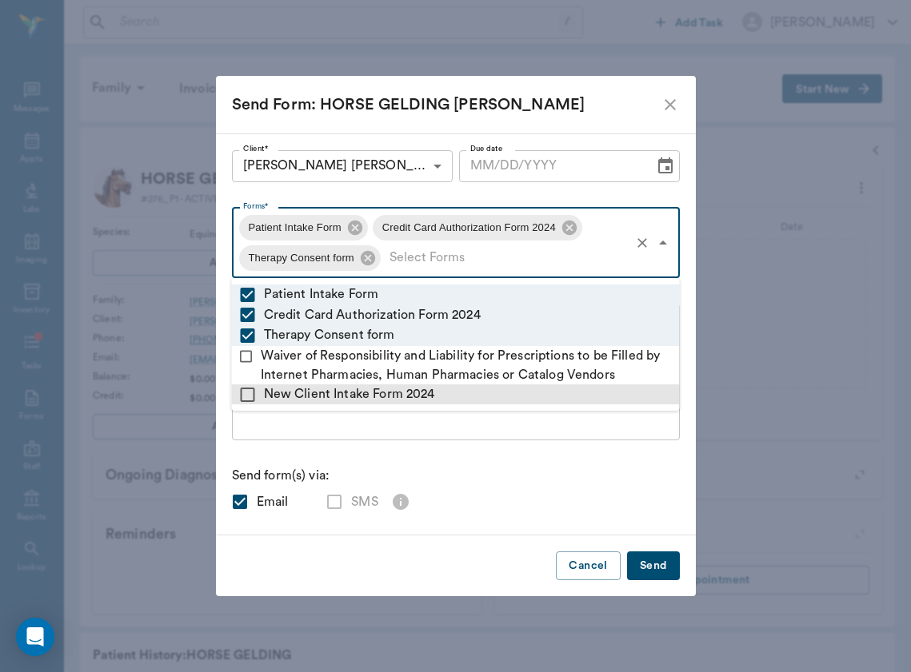
click at [377, 393] on li "New Client Intake Form 2024" at bounding box center [456, 395] width 448 height 21
checkbox input "true"
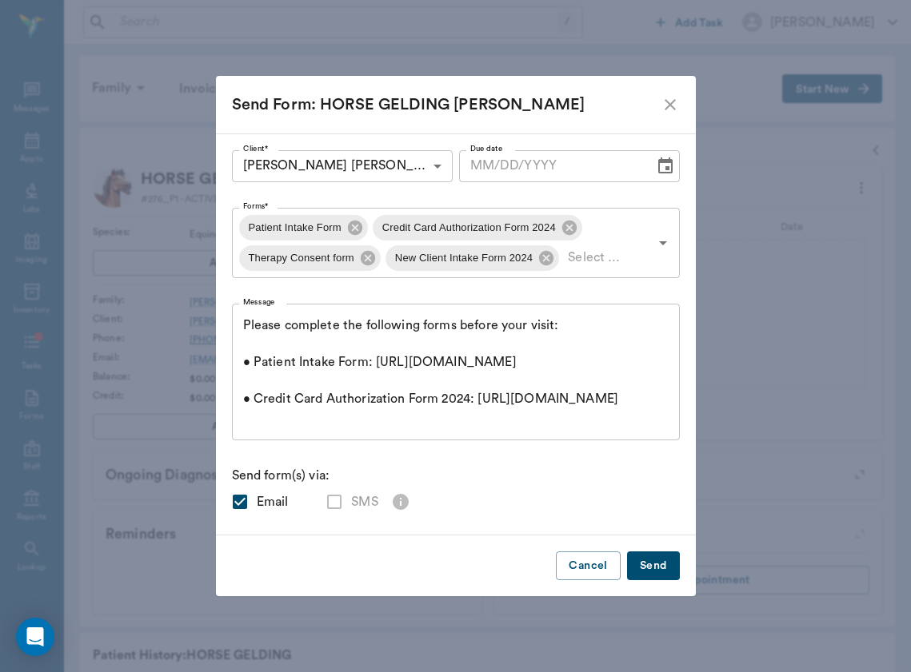
click at [377, 457] on div "Client* [PERSON_NAME] [PERSON_NAME] 689bb12cf1a23fffe5a1800f Client* Due date D…" at bounding box center [456, 334] width 448 height 369
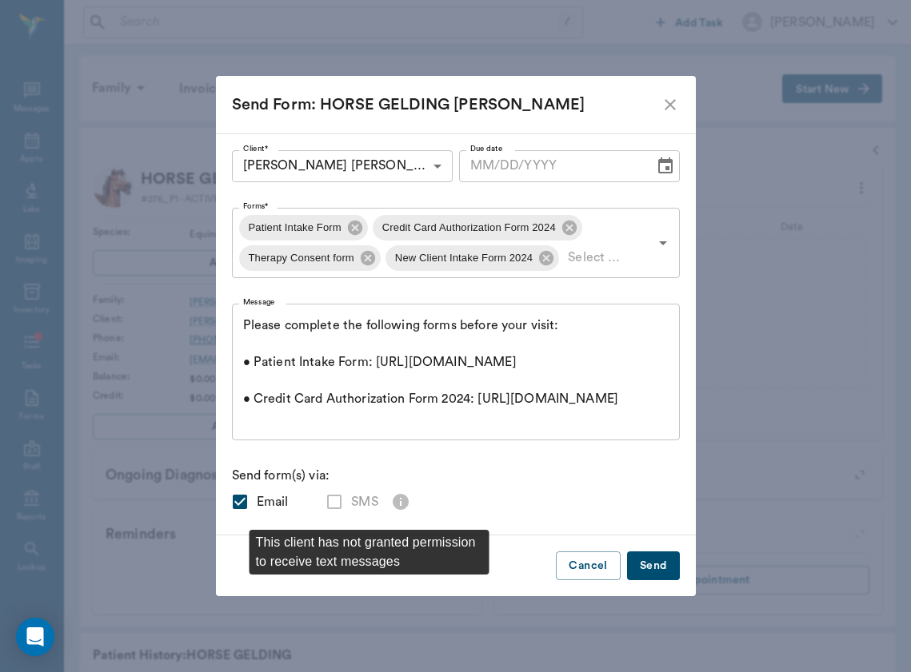
click at [339, 502] on label "SMS" at bounding box center [347, 502] width 60 height 34
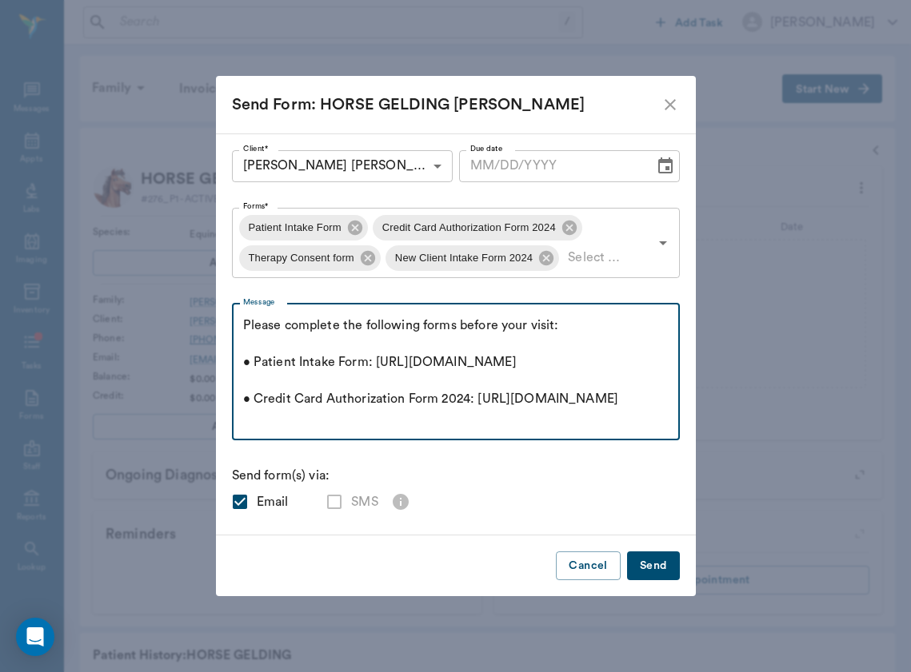
click at [433, 412] on textarea "Please complete the following forms before your visit: • Patient Intake Form: […" at bounding box center [455, 372] width 425 height 110
drag, startPoint x: 598, startPoint y: 329, endPoint x: 178, endPoint y: 322, distance: 419.8
click at [178, 322] on div "Send Form: HORSE GELDING [PERSON_NAME] Client* [PERSON_NAME] [PERSON_NAME] 689b…" at bounding box center [455, 336] width 911 height 672
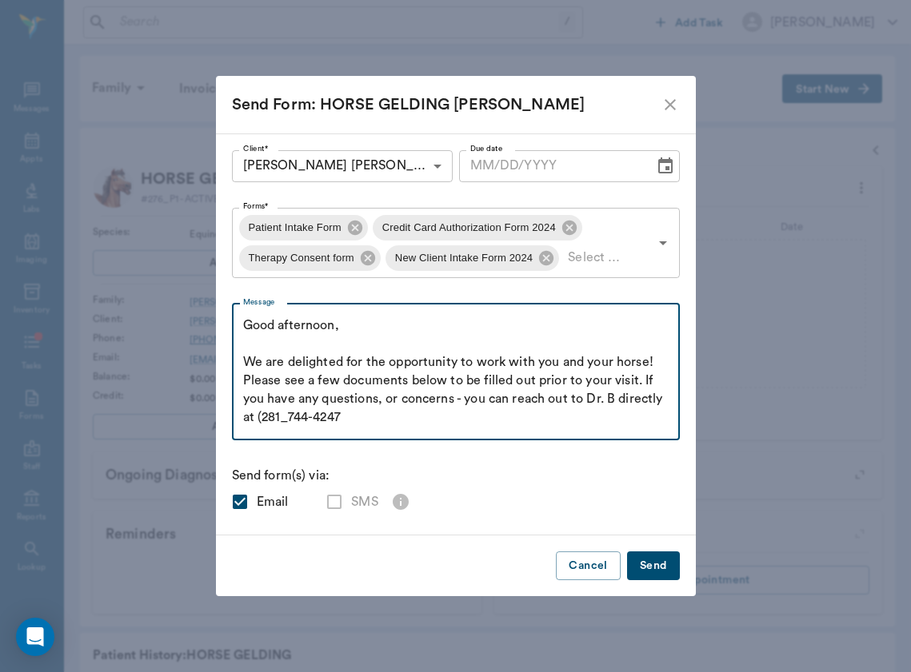
click at [289, 417] on textarea "Good afternoon, We are delighted for the opportunity to work with you and your …" at bounding box center [455, 372] width 425 height 110
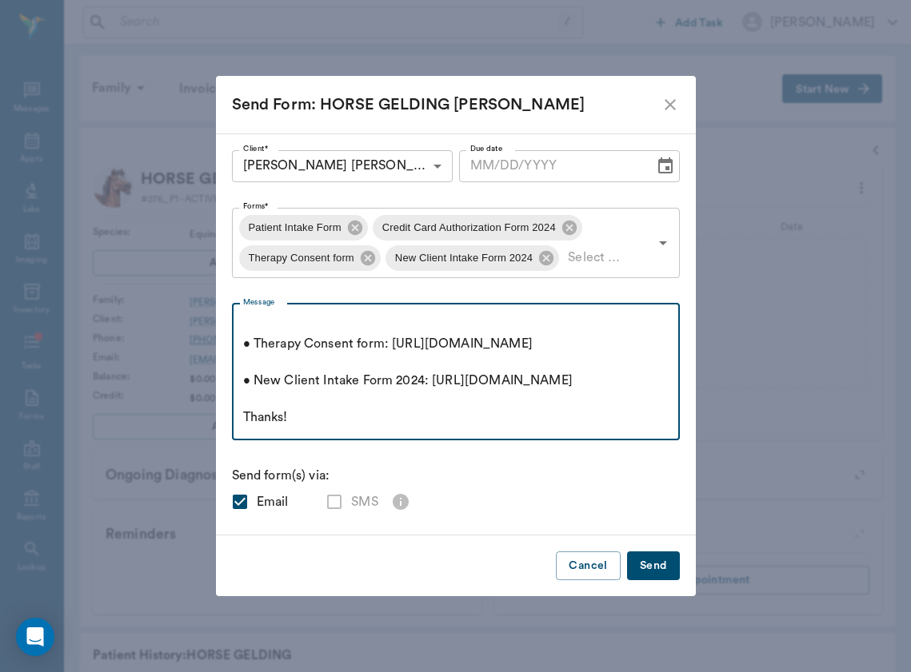
scroll to position [331, 0]
click at [363, 424] on textarea "Good afternoon, We are delighted for the opportunity to work with you and your …" at bounding box center [455, 372] width 425 height 110
type textarea "Good afternoon, We are delighted for the opportunity to work with you and your …"
click at [653, 570] on button "Send" at bounding box center [653, 567] width 53 height 30
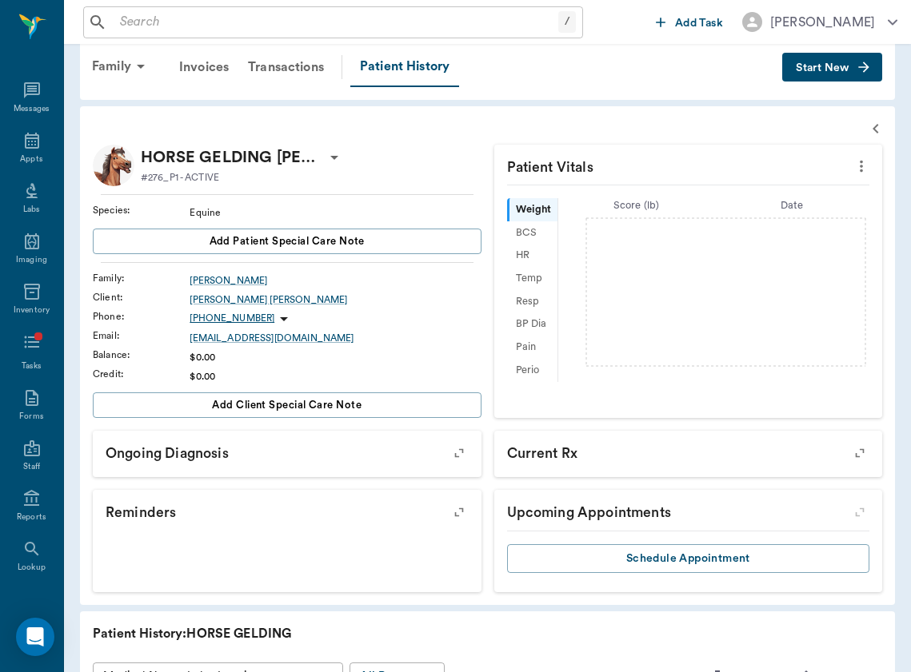
scroll to position [22, 0]
click at [47, 81] on div "Messages" at bounding box center [31, 99] width 63 height 50
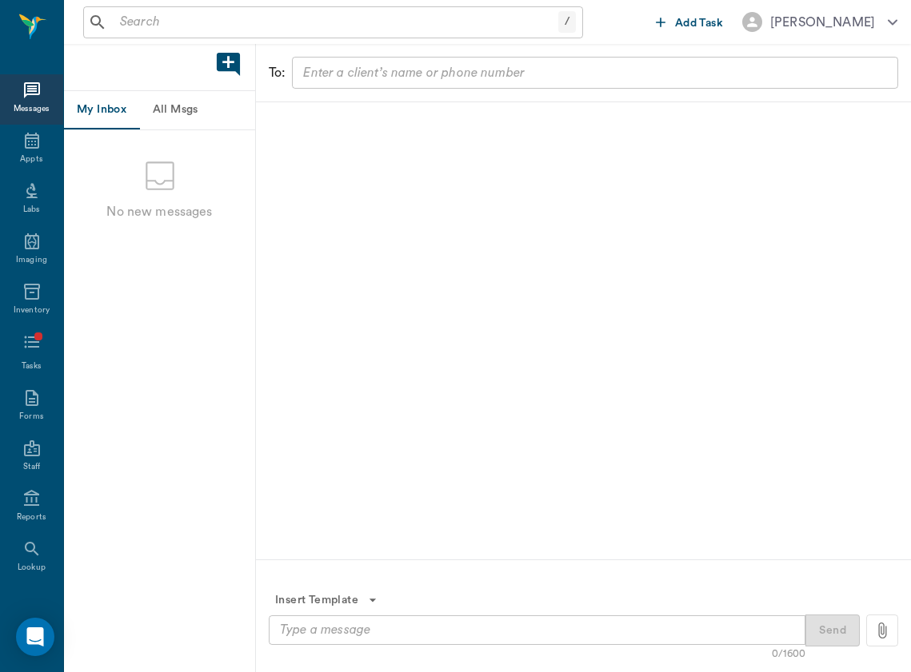
click at [224, 129] on div "My Inbox All Msgs" at bounding box center [159, 110] width 191 height 39
click at [182, 114] on button "All Msgs" at bounding box center [175, 110] width 72 height 38
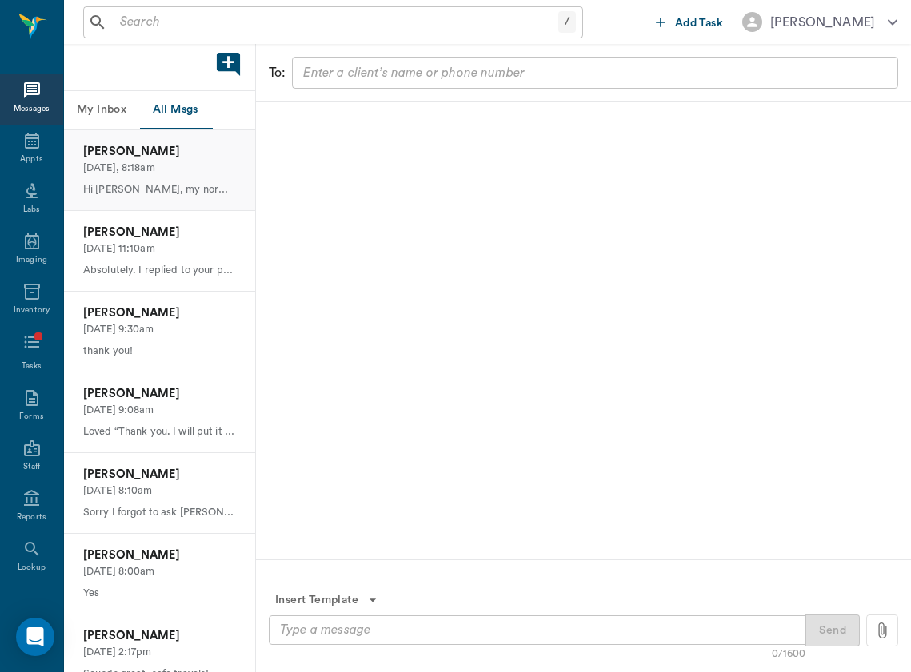
click at [174, 153] on p "[PERSON_NAME]" at bounding box center [159, 152] width 153 height 18
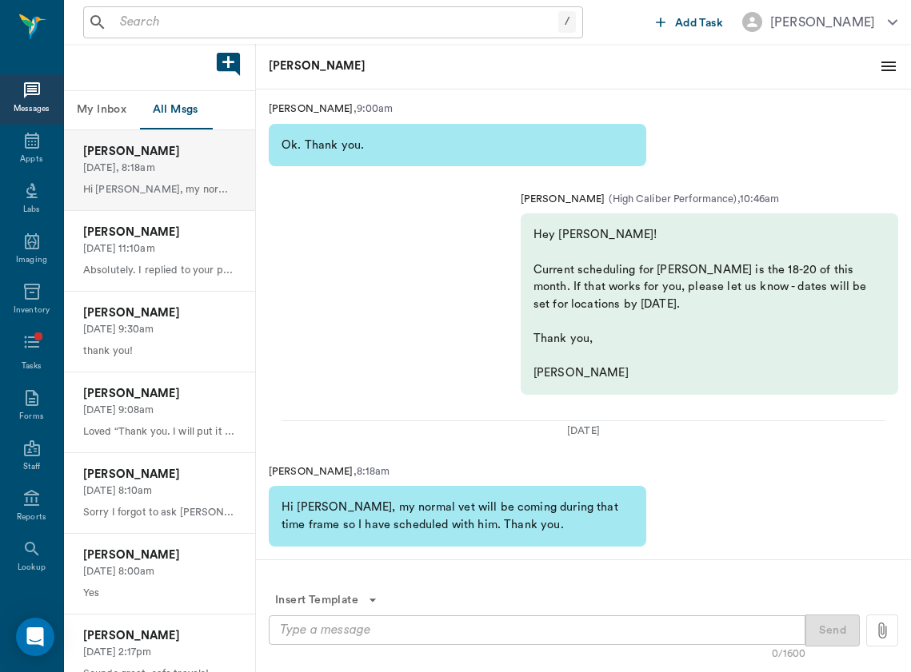
click at [365, 612] on button "Insert Template" at bounding box center [326, 601] width 115 height 30
click at [365, 627] on p "Ready to be picked up" at bounding box center [344, 634] width 113 height 16
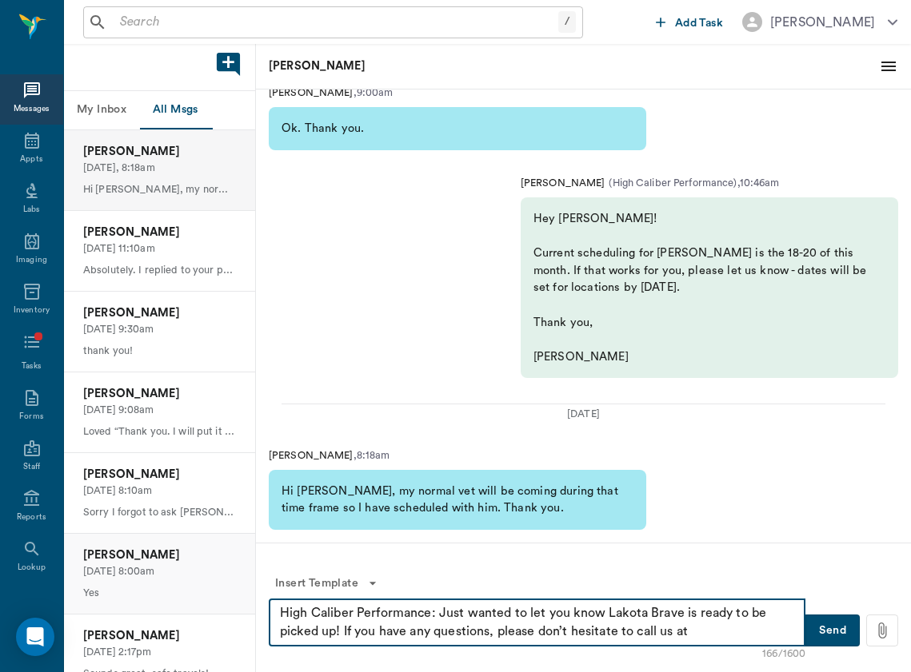
drag, startPoint x: 768, startPoint y: 632, endPoint x: 234, endPoint y: 556, distance: 539.5
click at [234, 556] on div "My Inbox All Msgs [PERSON_NAME] [DATE], 8:18am Hi [PERSON_NAME], my normal vet …" at bounding box center [487, 358] width 847 height 628
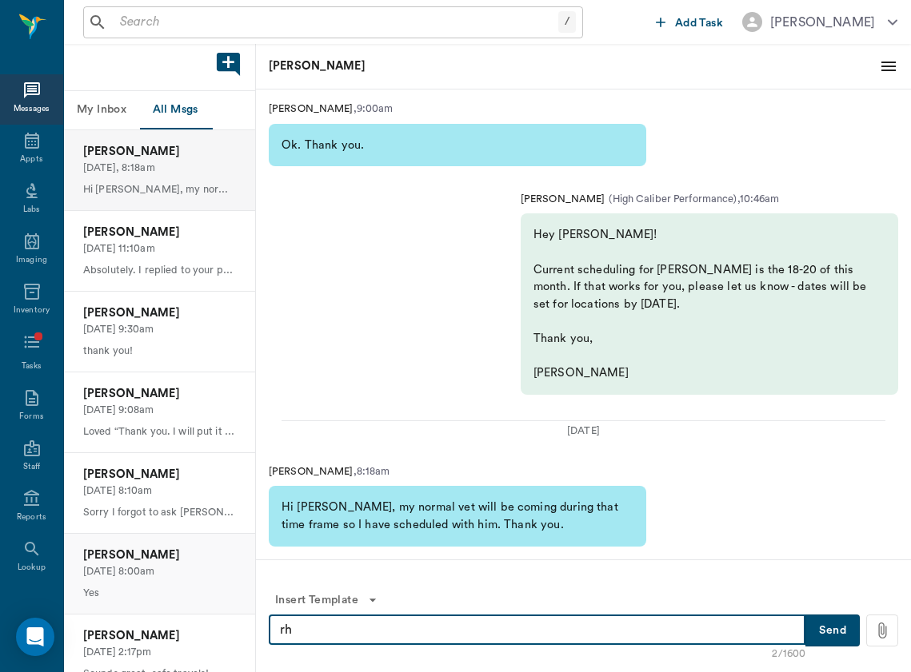
type textarea "r"
type textarea "Not a problem! Thank you for letting us know"
click at [828, 634] on button "Send" at bounding box center [832, 631] width 54 height 32
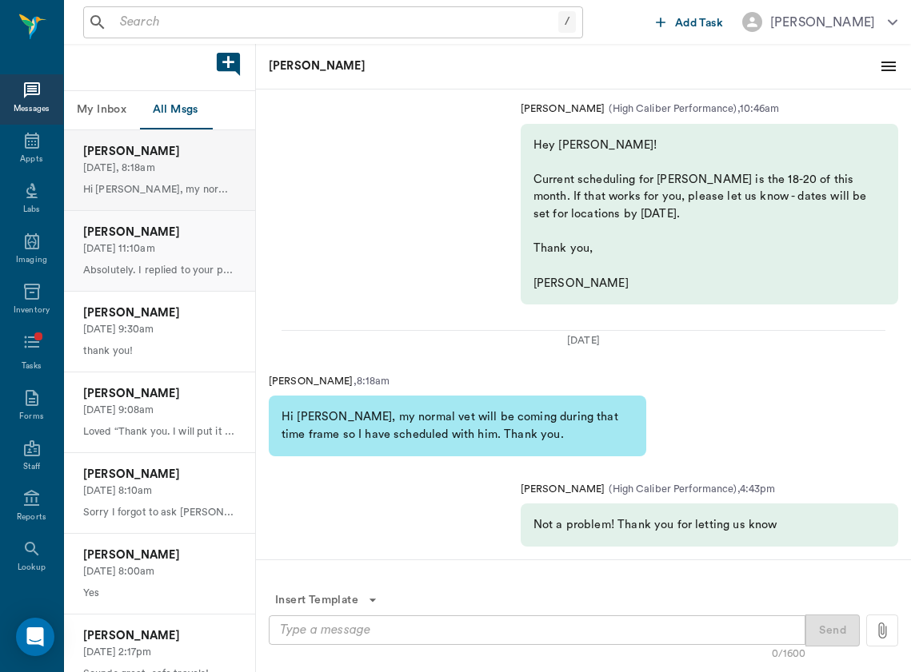
click at [138, 246] on p "[DATE] 11:10am" at bounding box center [159, 248] width 153 height 15
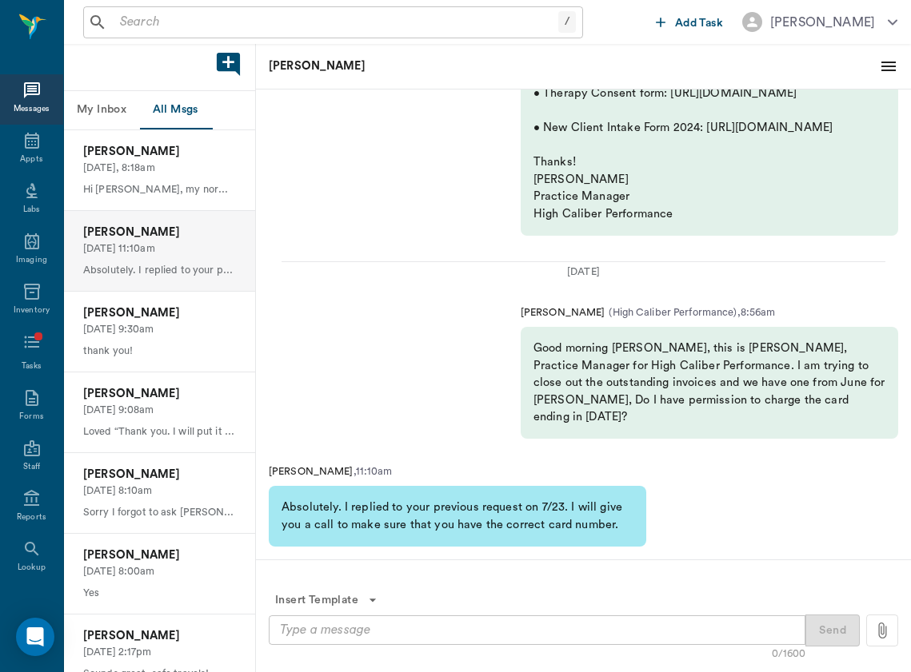
click at [511, 624] on textarea at bounding box center [537, 630] width 514 height 18
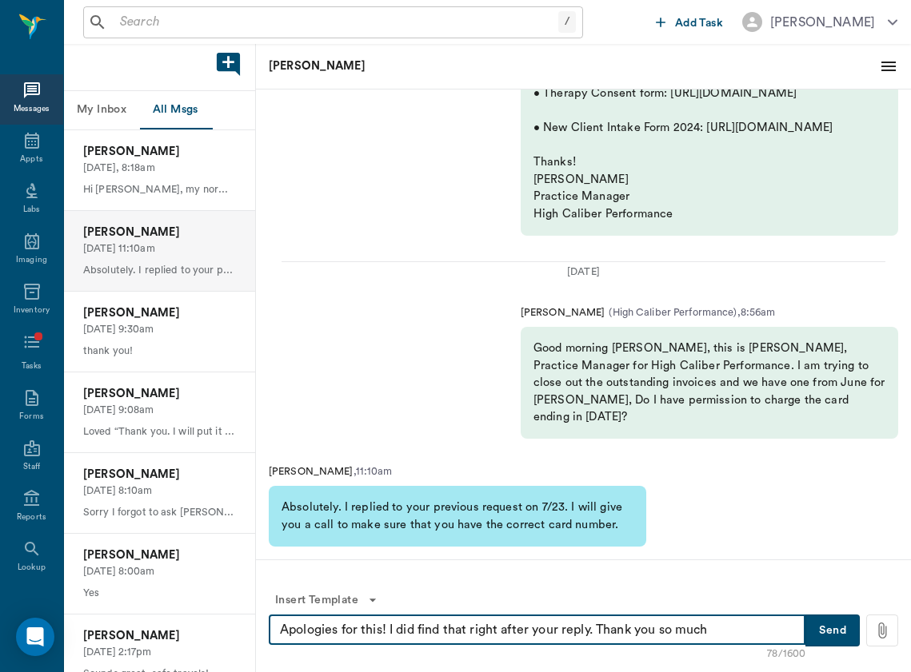
type textarea "Apologies for this! I did find that right after your reply. Thank you so much"
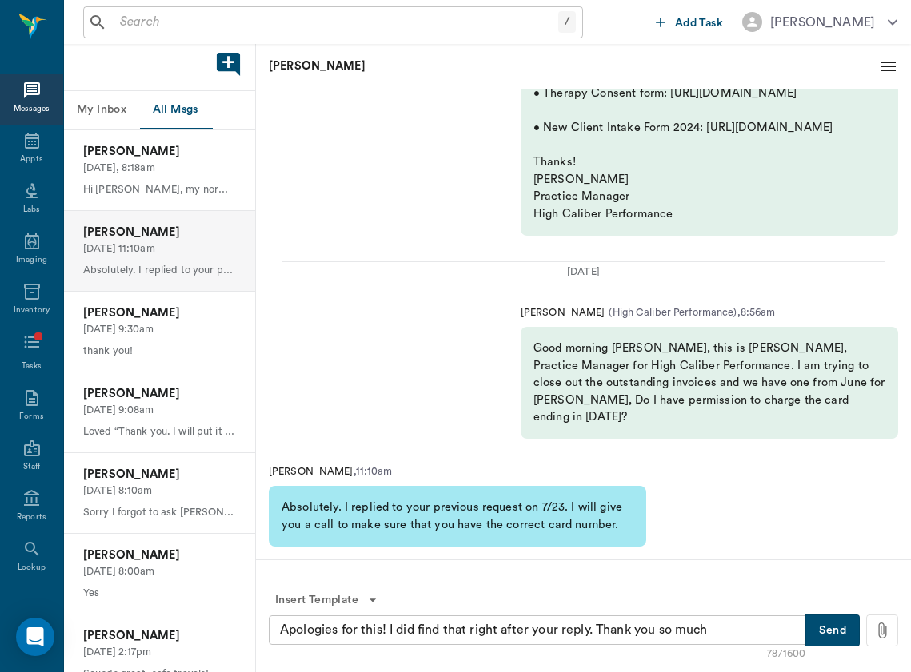
click at [836, 640] on button "Send" at bounding box center [832, 631] width 54 height 32
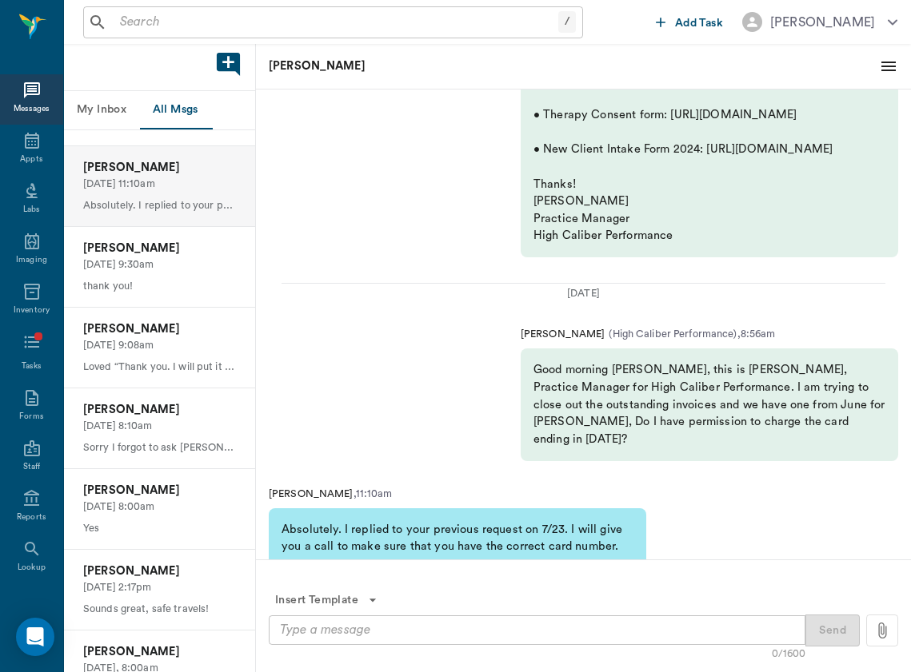
scroll to position [-289, 0]
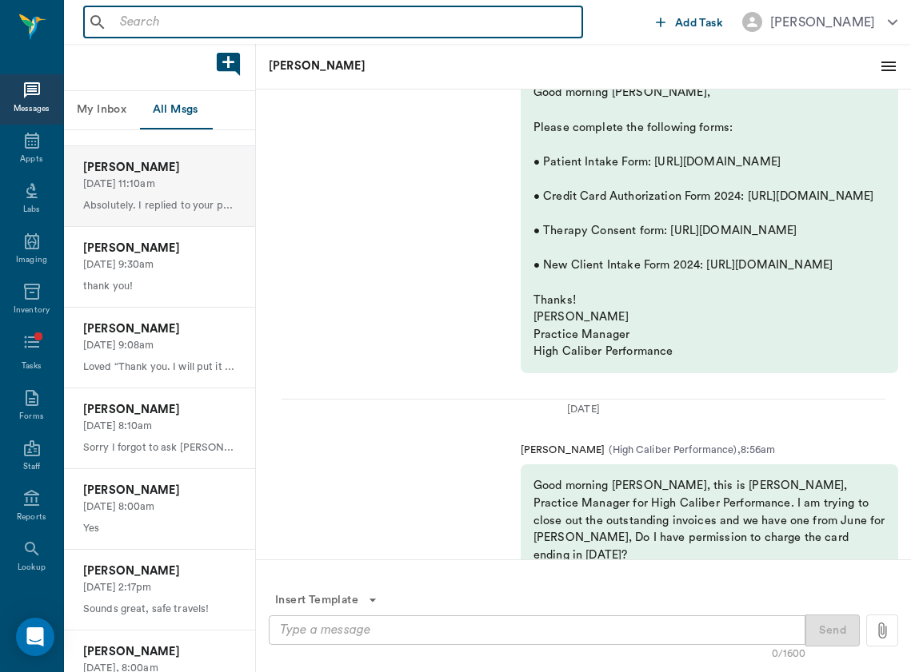
click at [214, 29] on input "text" at bounding box center [345, 22] width 462 height 22
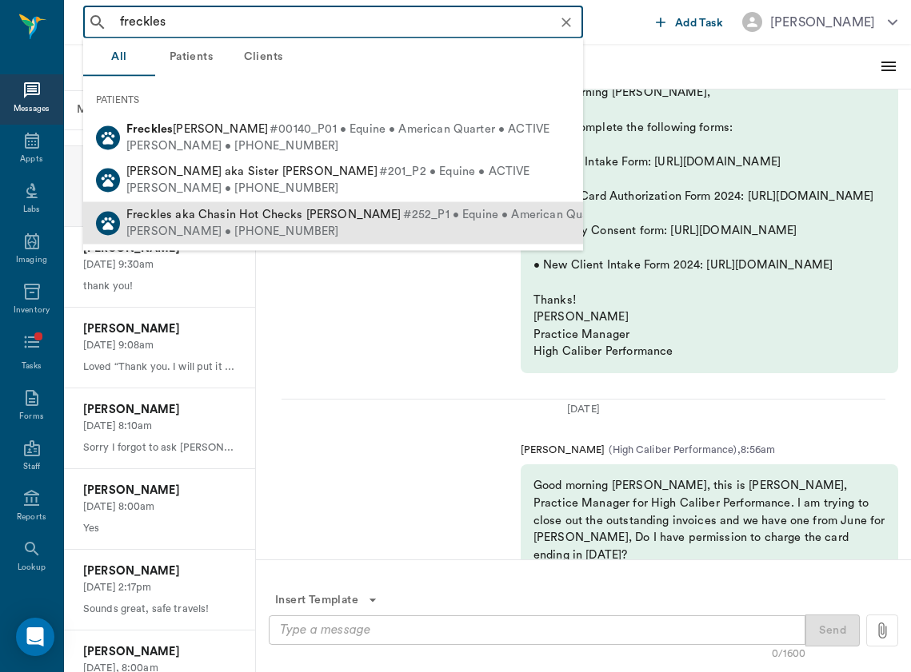
click at [341, 228] on div "[PERSON_NAME] • [PHONE_NUMBER]" at bounding box center [411, 231] width 571 height 17
type input "freckles"
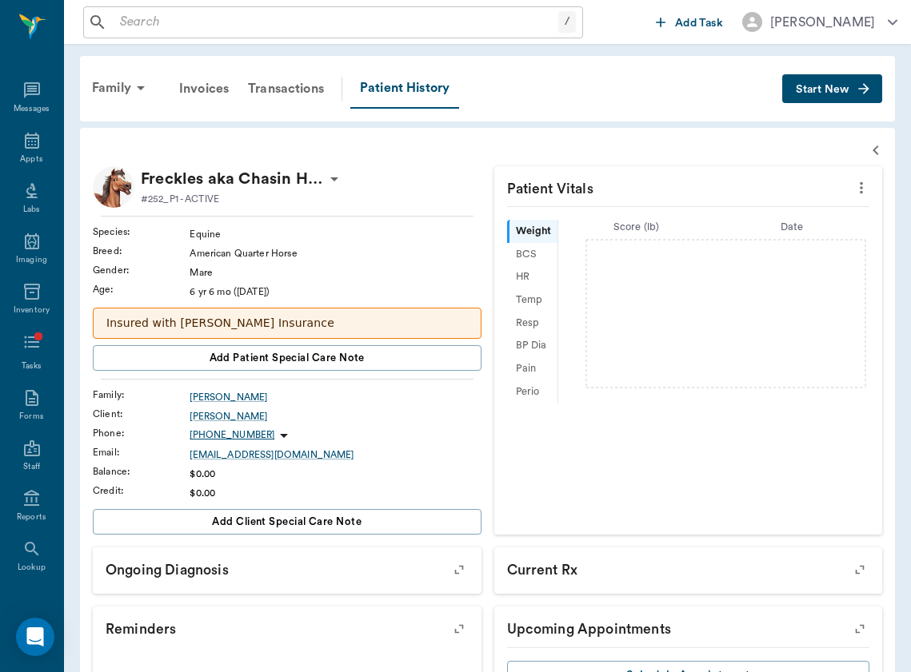
click at [274, 436] on icon at bounding box center [283, 435] width 19 height 19
click at [251, 473] on span "Send SMS Message" at bounding box center [195, 467] width 134 height 17
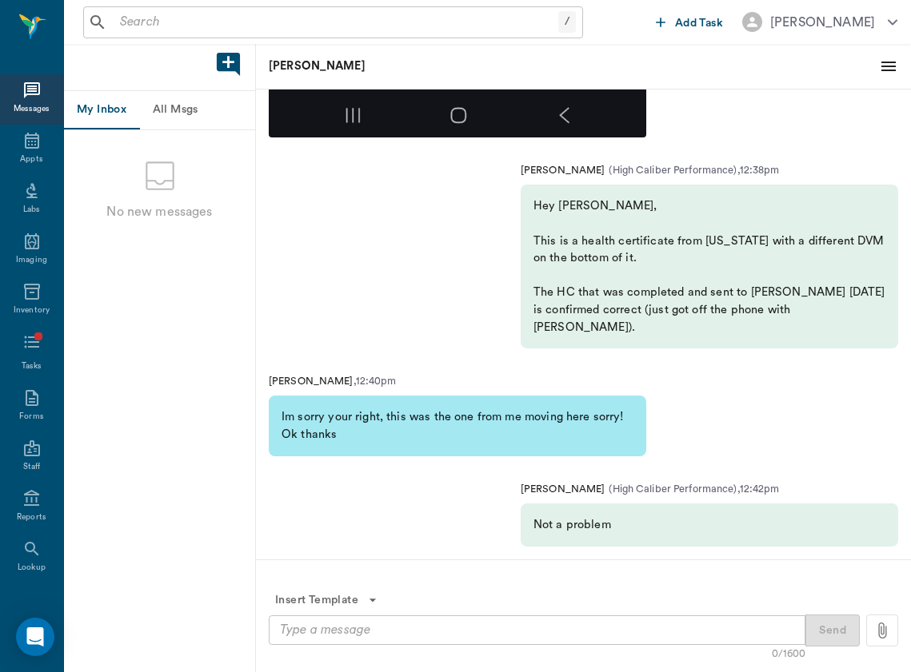
click at [470, 634] on textarea at bounding box center [537, 630] width 514 height 18
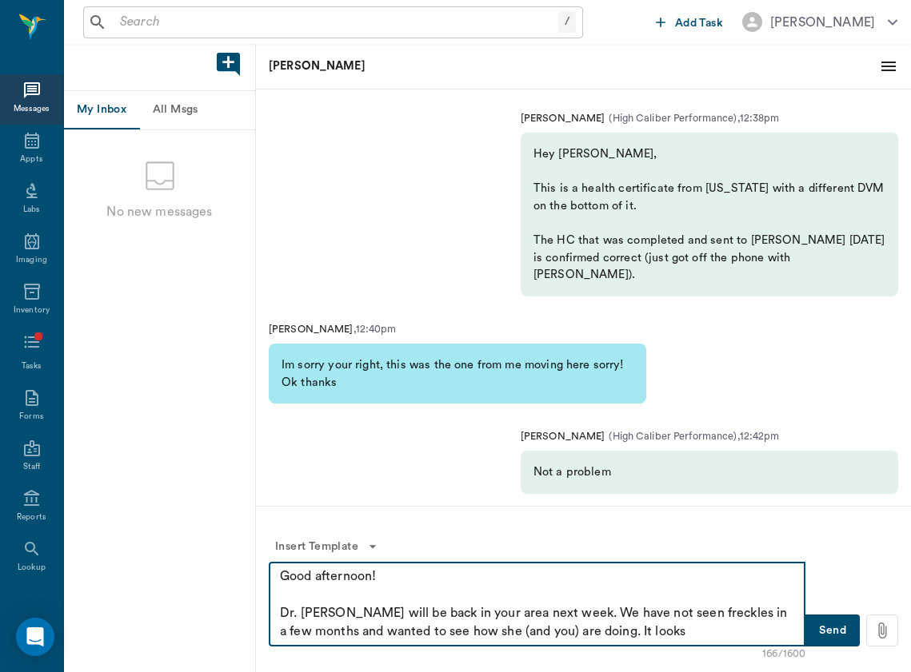
drag, startPoint x: 306, startPoint y: 617, endPoint x: 245, endPoint y: 618, distance: 60.8
click at [245, 617] on div "My Inbox All Msgs No new messages [PERSON_NAME] [PERSON_NAME] ( High Caliber Pe…" at bounding box center [487, 358] width 847 height 628
click at [622, 627] on textarea "Good afternoon! We will be back in your area next week. We have not seen freckl…" at bounding box center [537, 605] width 514 height 74
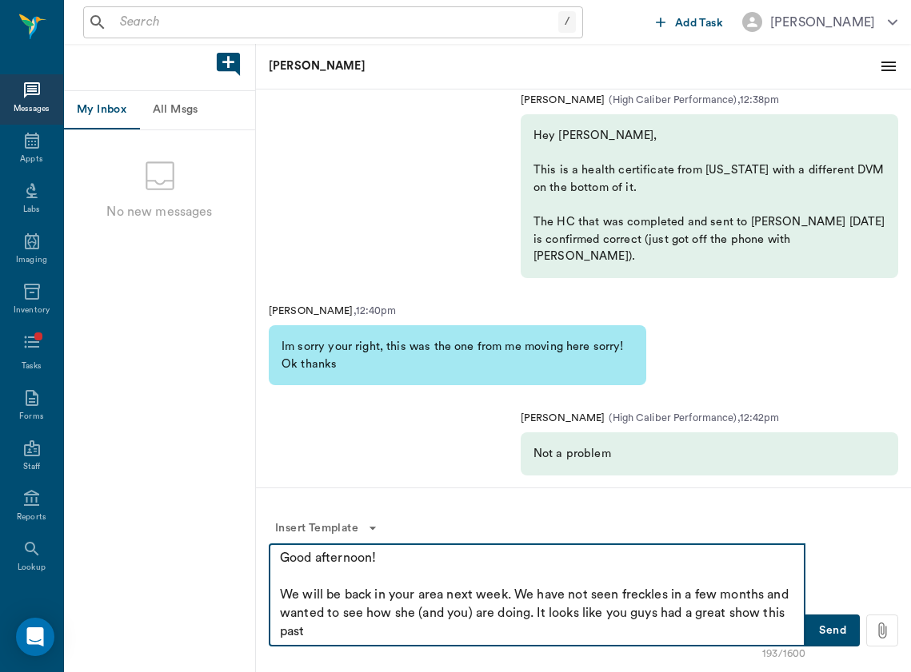
type textarea "Good afternoon! We will be back in your area next week. We have not seen freckl…"
